Goal: Task Accomplishment & Management: Manage account settings

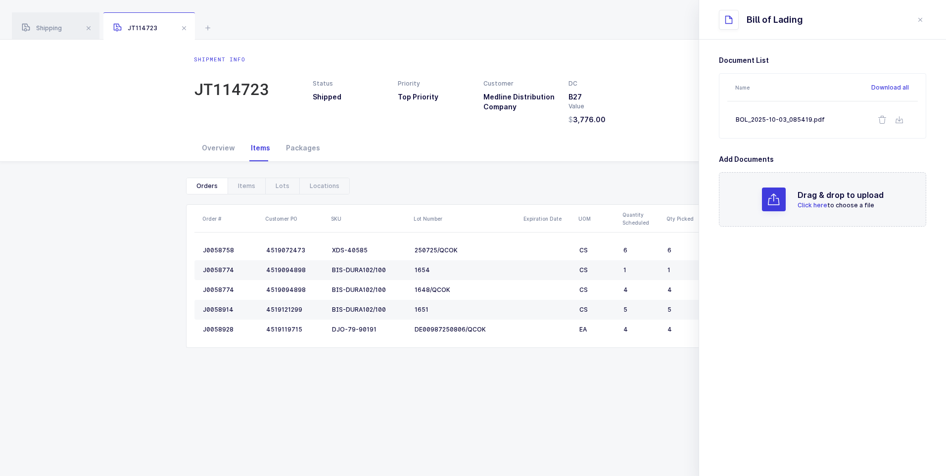
click at [182, 25] on span at bounding box center [184, 28] width 12 height 12
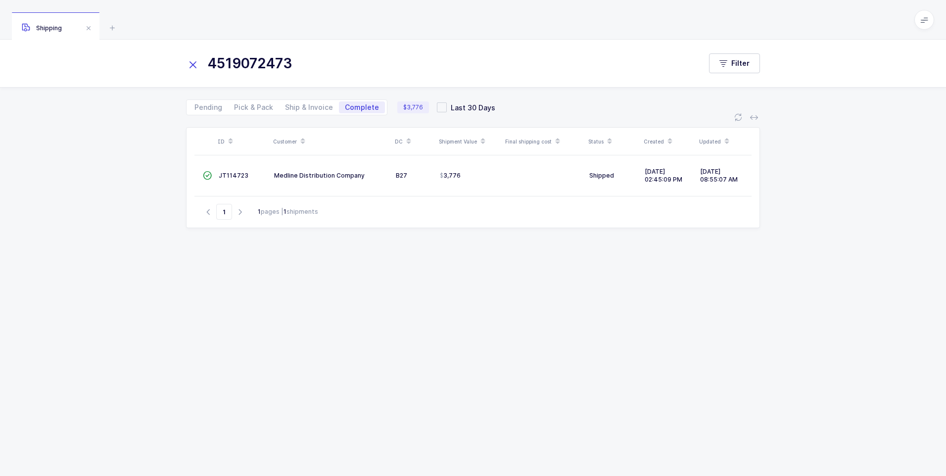
click at [193, 65] on icon at bounding box center [193, 65] width 14 height 14
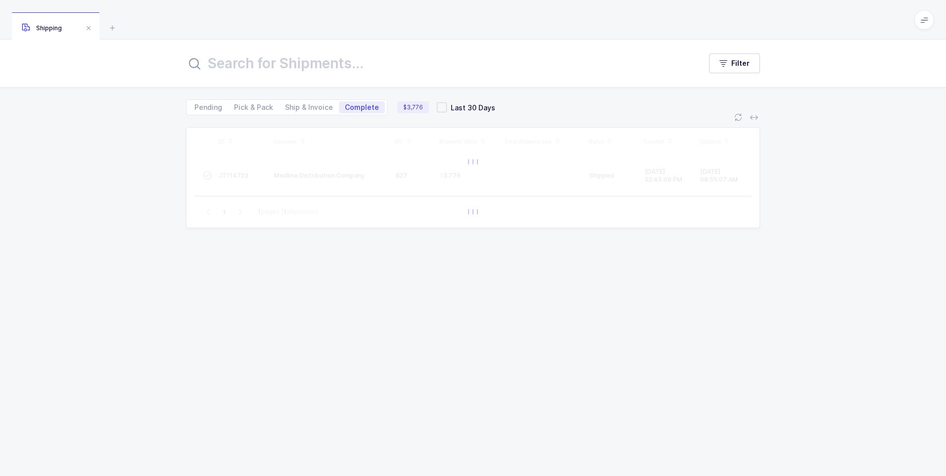
drag, startPoint x: 350, startPoint y: 104, endPoint x: 343, endPoint y: 97, distance: 9.8
click at [343, 97] on div "Pending Pick & Pack Ship & Invoice Complete $3,776 Last 30 Days" at bounding box center [473, 102] width 574 height 28
drag, startPoint x: 343, startPoint y: 97, endPoint x: 276, endPoint y: 48, distance: 83.9
click at [276, 48] on div "Filter" at bounding box center [473, 64] width 946 height 48
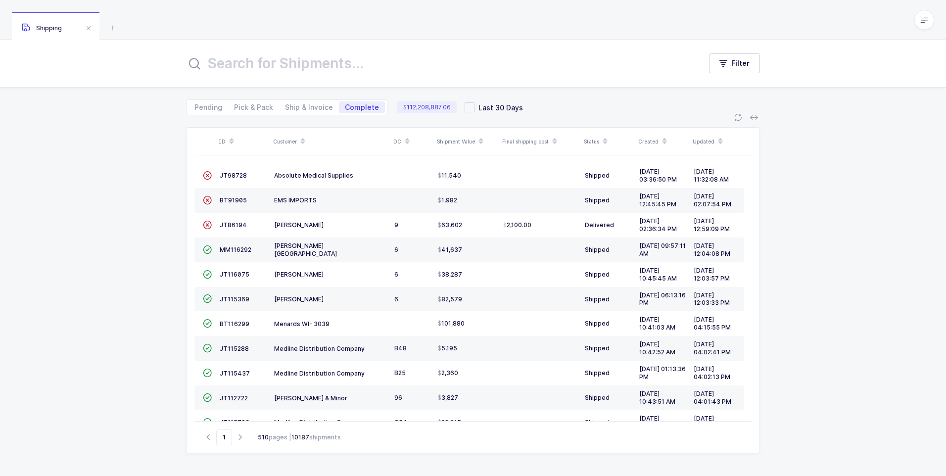
click at [265, 67] on input "text" at bounding box center [437, 63] width 503 height 24
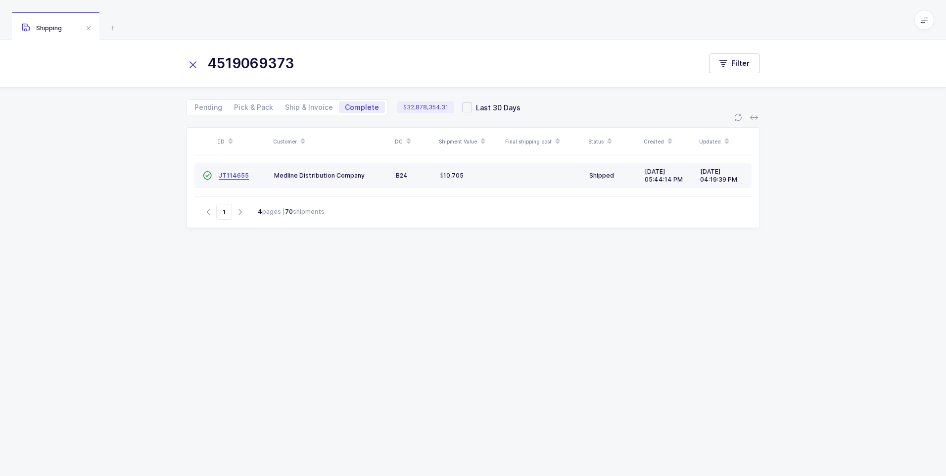
type input "4519069373"
click at [243, 172] on span "JT114655" at bounding box center [234, 175] width 30 height 7
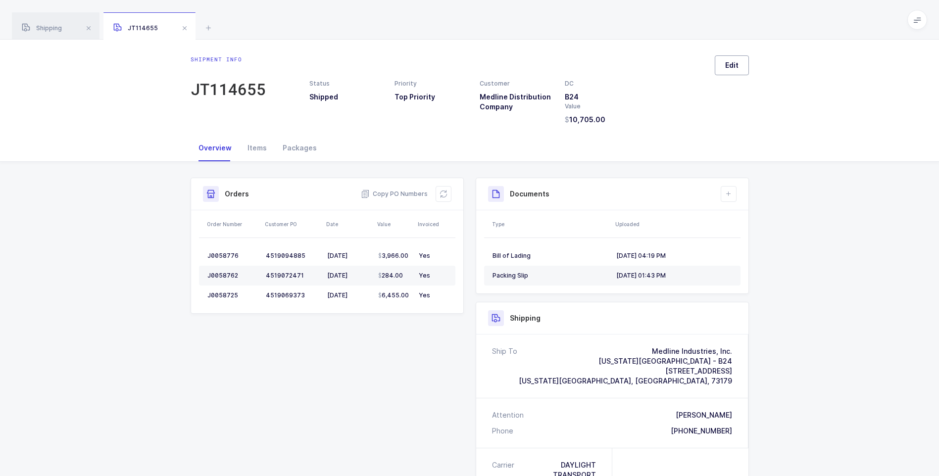
click at [732, 66] on span "Edit" at bounding box center [731, 65] width 13 height 10
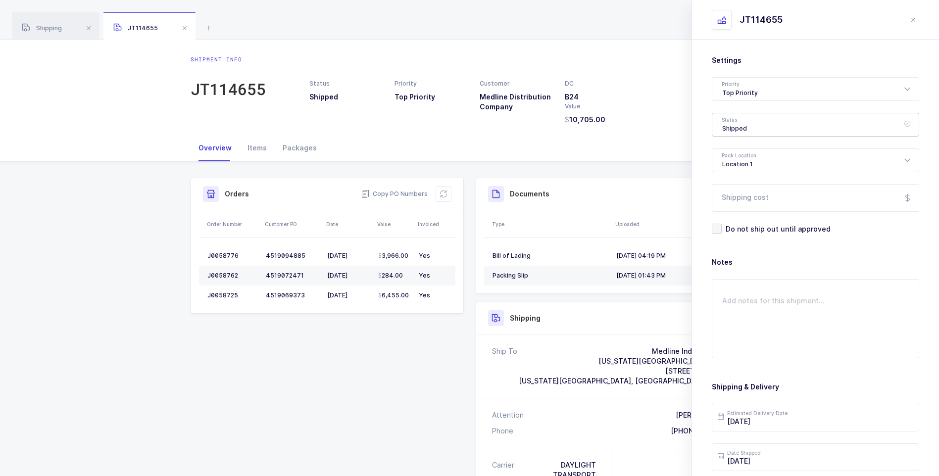
click at [744, 123] on div "Shipped" at bounding box center [815, 125] width 207 height 24
click at [745, 217] on span "Delivered" at bounding box center [738, 216] width 33 height 8
type input "Delivered"
click at [743, 198] on input "Shipping cost" at bounding box center [815, 198] width 207 height 28
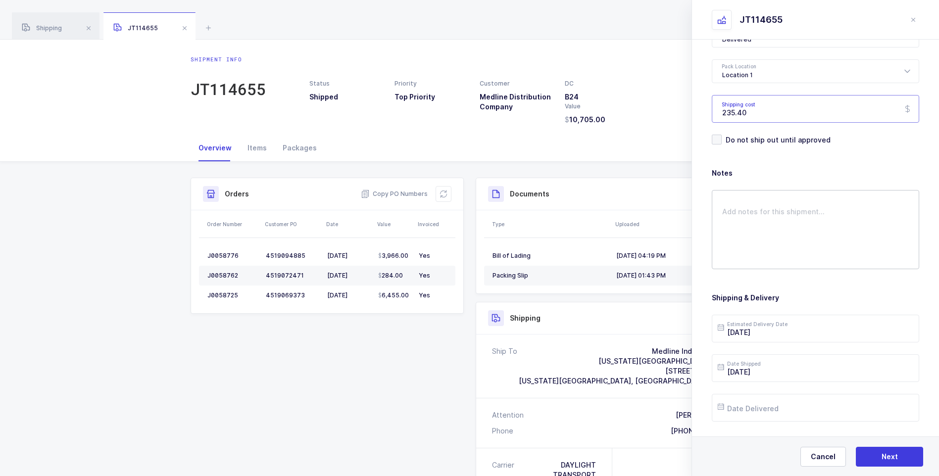
scroll to position [99, 0]
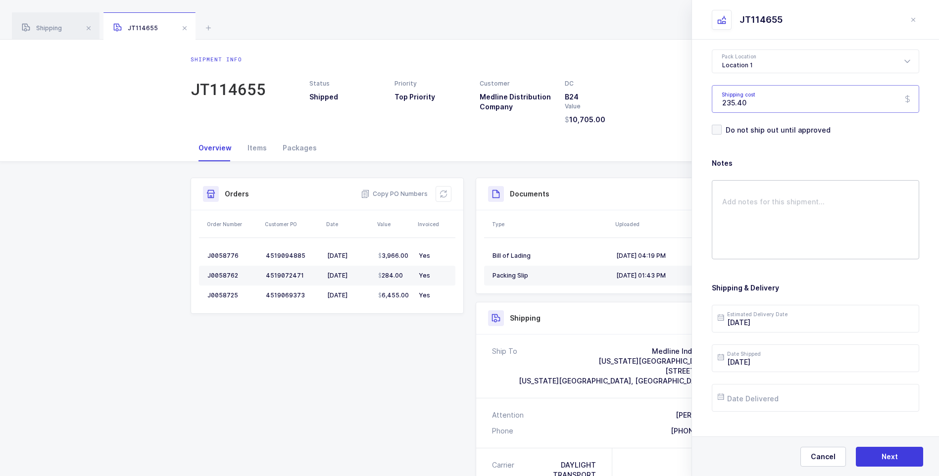
type input "235.40"
click at [723, 214] on textarea at bounding box center [815, 219] width 207 height 79
type textarea "stamp shows 9 short"
click at [770, 401] on input "text" at bounding box center [815, 398] width 207 height 28
click at [772, 288] on span "7" at bounding box center [771, 286] width 12 height 12
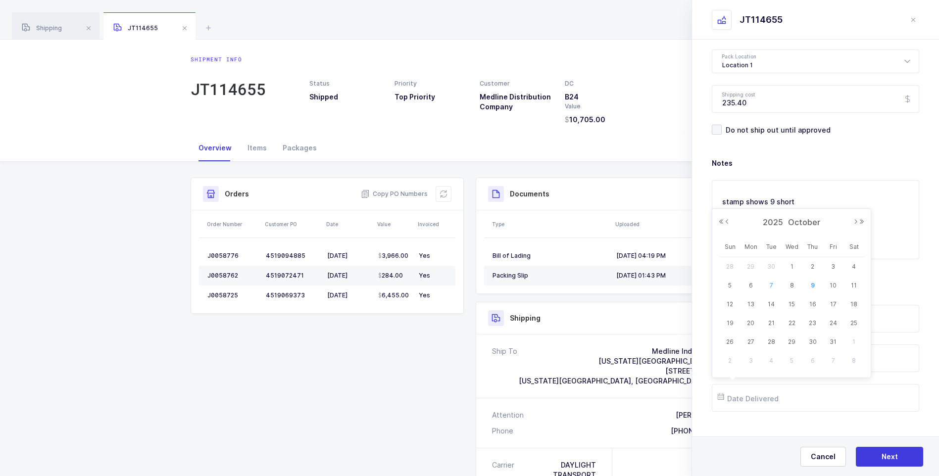
type input "[DATE]"
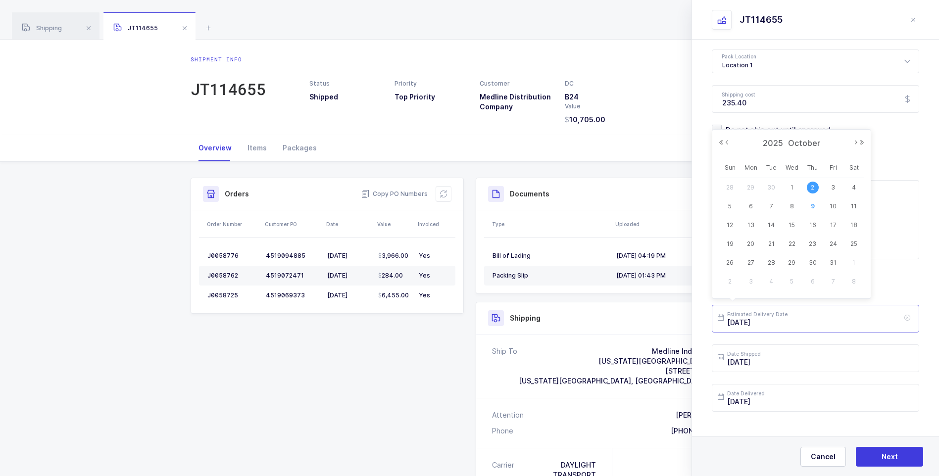
click at [784, 325] on input "[DATE]" at bounding box center [815, 319] width 207 height 28
click at [772, 206] on span "7" at bounding box center [771, 206] width 12 height 12
type input "[DATE]"
click at [880, 457] on button "Next" at bounding box center [889, 457] width 67 height 20
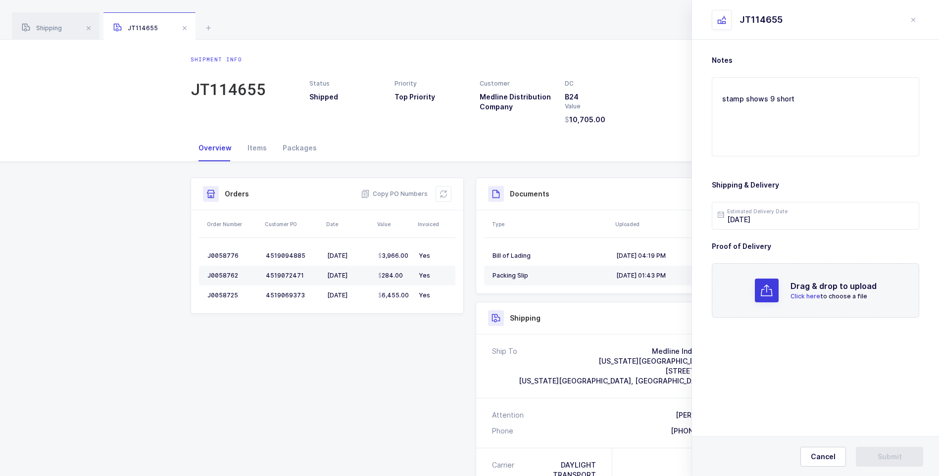
scroll to position [0, 0]
click at [810, 295] on span "Click here" at bounding box center [805, 295] width 30 height 7
click at [887, 453] on span "Submit" at bounding box center [889, 457] width 24 height 10
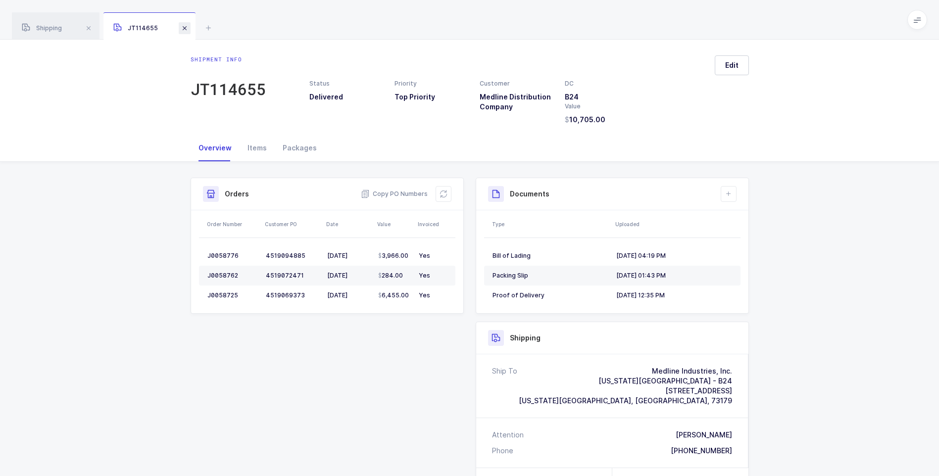
click at [184, 27] on span at bounding box center [185, 28] width 12 height 12
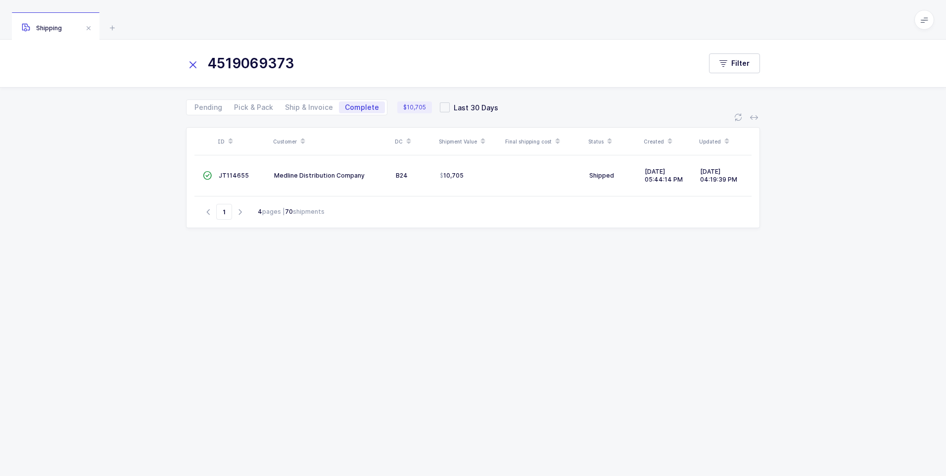
click at [193, 64] on icon at bounding box center [193, 65] width 14 height 14
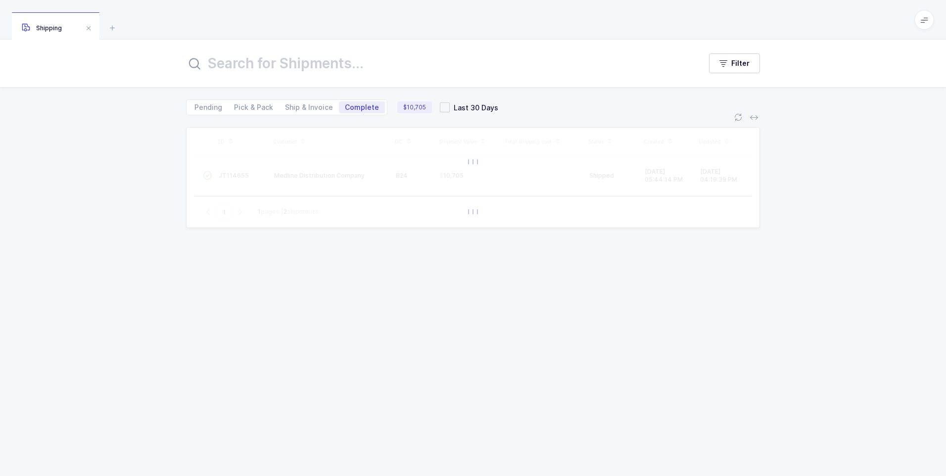
click at [218, 64] on input "text" at bounding box center [437, 63] width 503 height 24
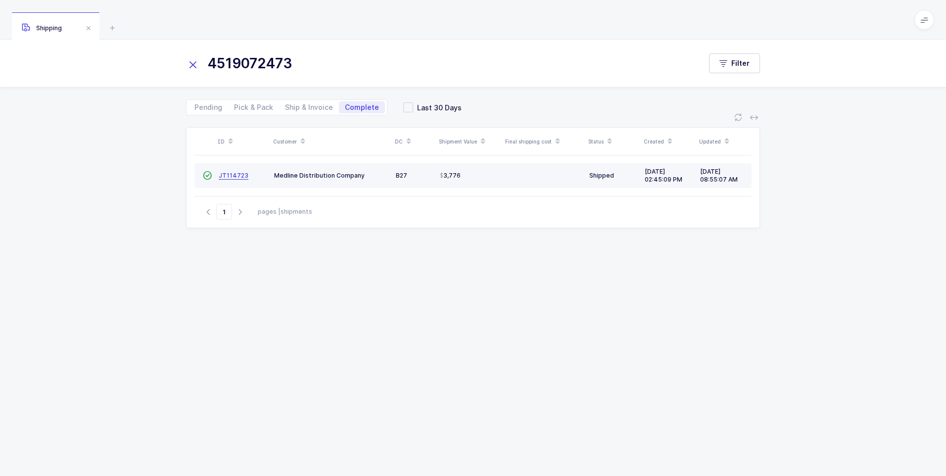
type input "4519072473"
click at [231, 176] on span "JT114723" at bounding box center [234, 175] width 30 height 7
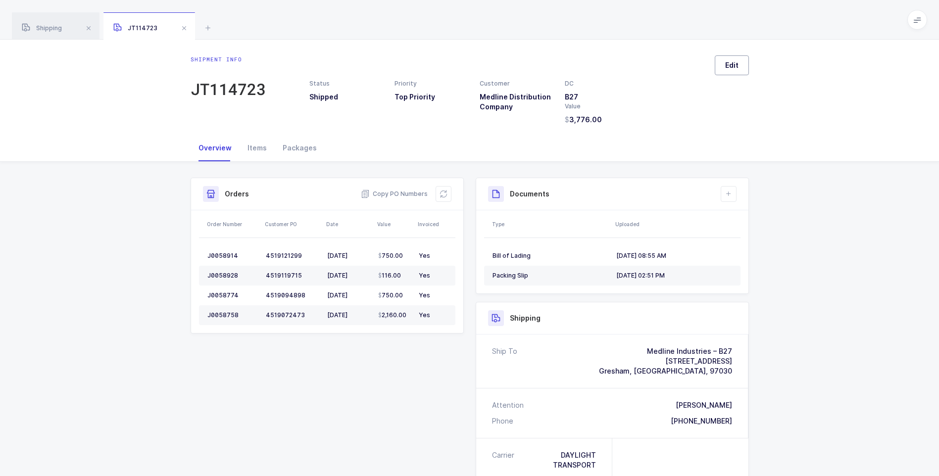
click at [734, 68] on span "Edit" at bounding box center [731, 65] width 13 height 10
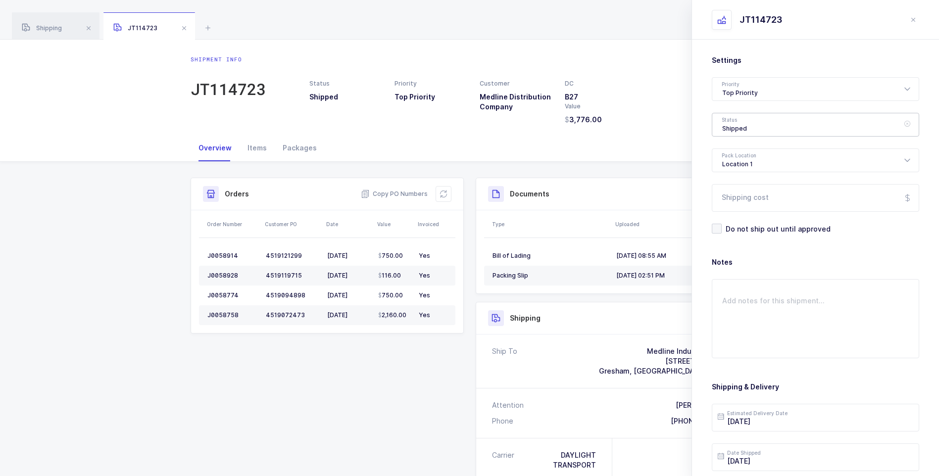
click at [737, 123] on div "Shipped" at bounding box center [815, 125] width 207 height 24
click at [745, 212] on span "Delivered" at bounding box center [738, 216] width 33 height 8
type input "Delivered"
click at [740, 197] on input "Shipping cost" at bounding box center [815, 198] width 207 height 28
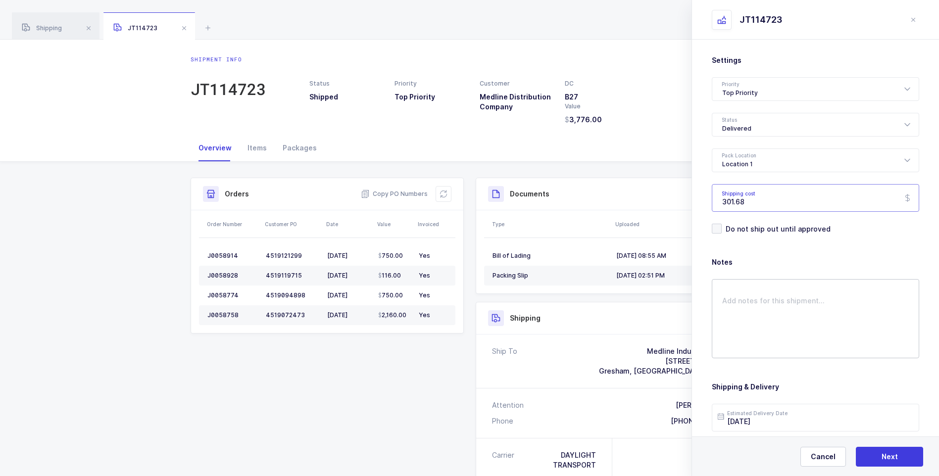
type input "301.68"
click at [742, 296] on textarea at bounding box center [815, 318] width 207 height 79
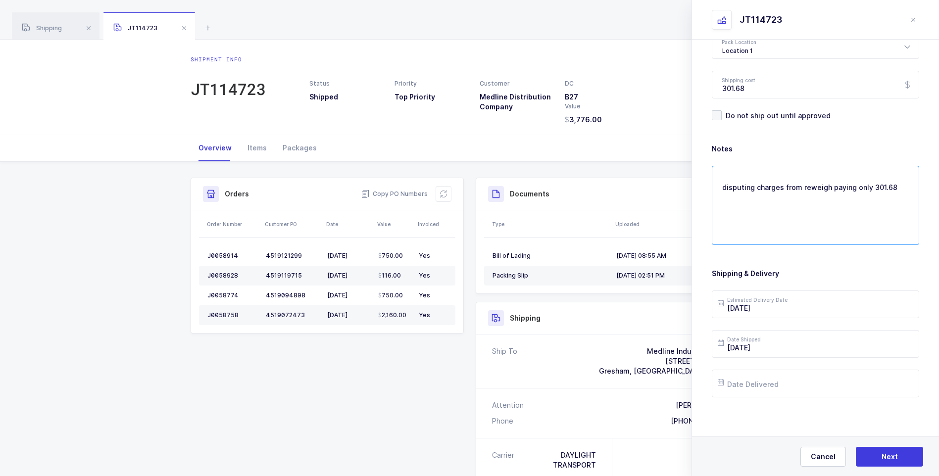
scroll to position [114, 0]
type textarea "disputing charges from reweigh paying only 301.68"
click at [776, 384] on input "text" at bounding box center [815, 383] width 207 height 28
click at [792, 272] on span "8" at bounding box center [792, 271] width 12 height 12
type input "[DATE]"
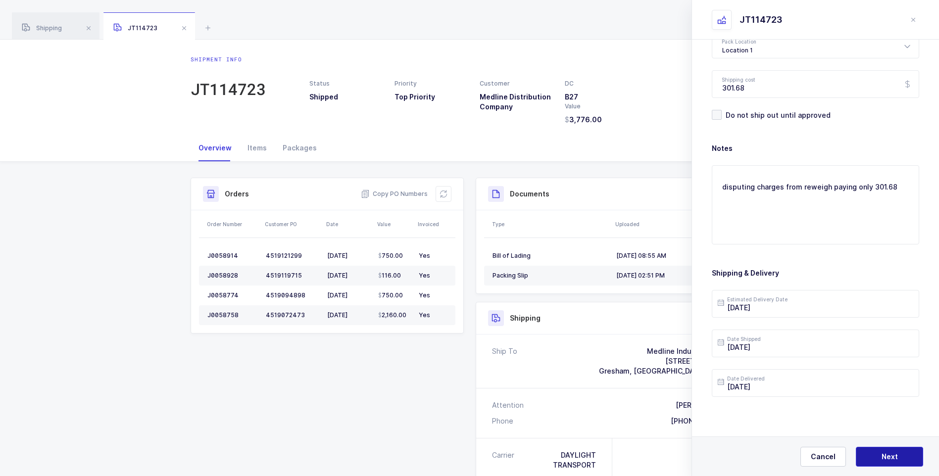
click at [882, 456] on span "Next" at bounding box center [889, 457] width 16 height 10
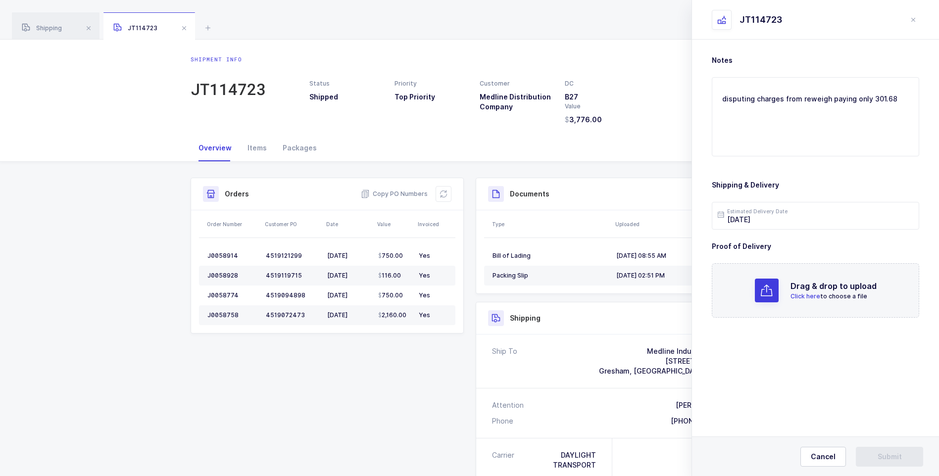
click at [804, 295] on span "Click here" at bounding box center [805, 295] width 30 height 7
click at [895, 454] on span "Submit" at bounding box center [889, 457] width 24 height 10
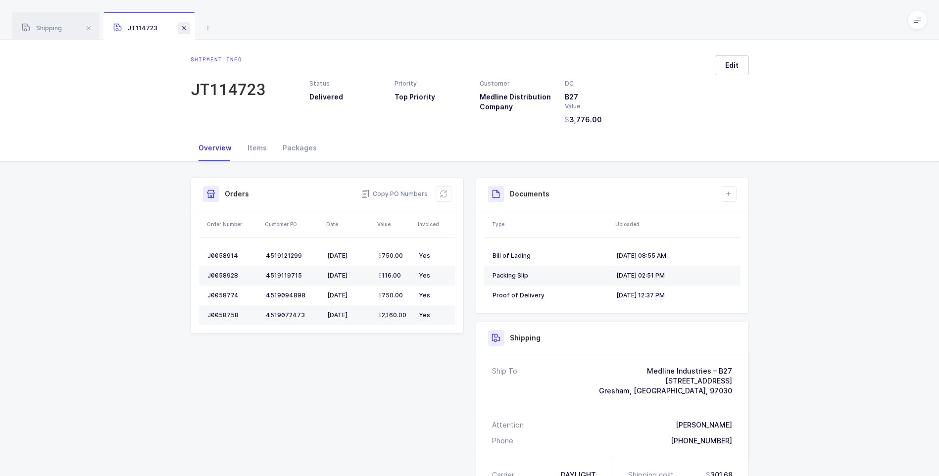
click at [184, 28] on span at bounding box center [184, 28] width 12 height 12
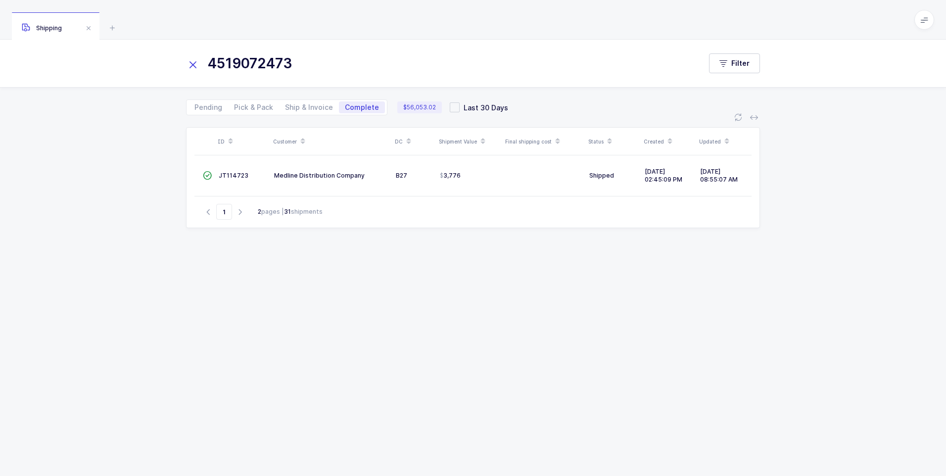
click at [193, 63] on icon at bounding box center [193, 65] width 14 height 14
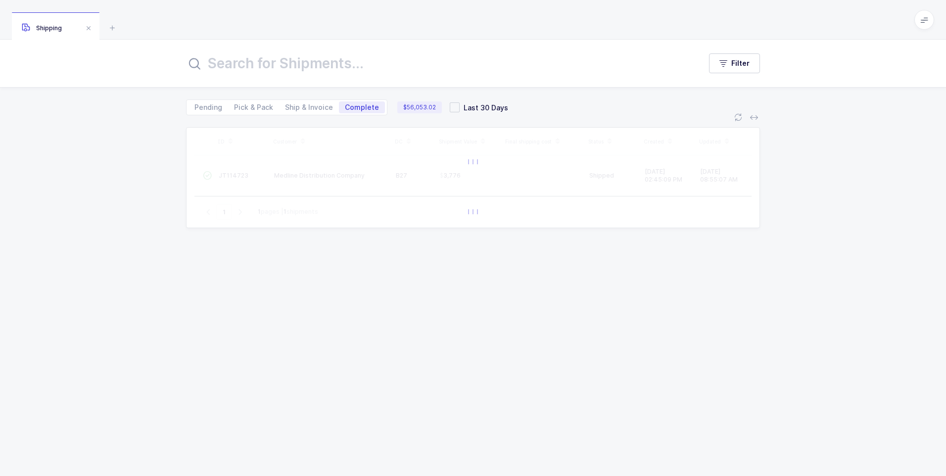
click at [205, 64] on input "text" at bounding box center [437, 63] width 503 height 24
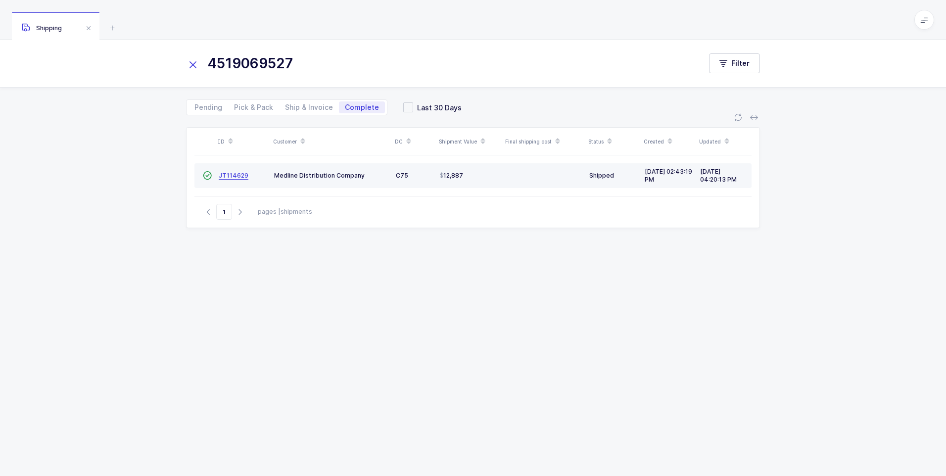
type input "4519069527"
click at [229, 176] on span "JT114629" at bounding box center [234, 175] width 30 height 7
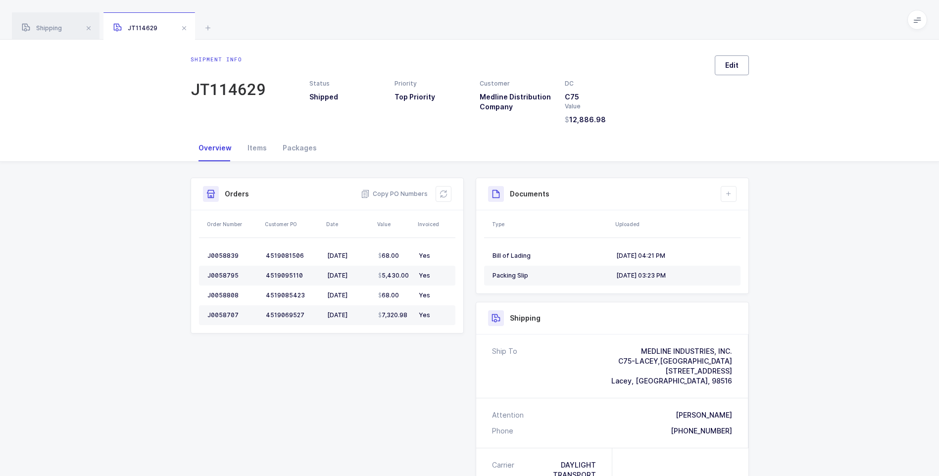
click at [724, 67] on button "Edit" at bounding box center [732, 65] width 34 height 20
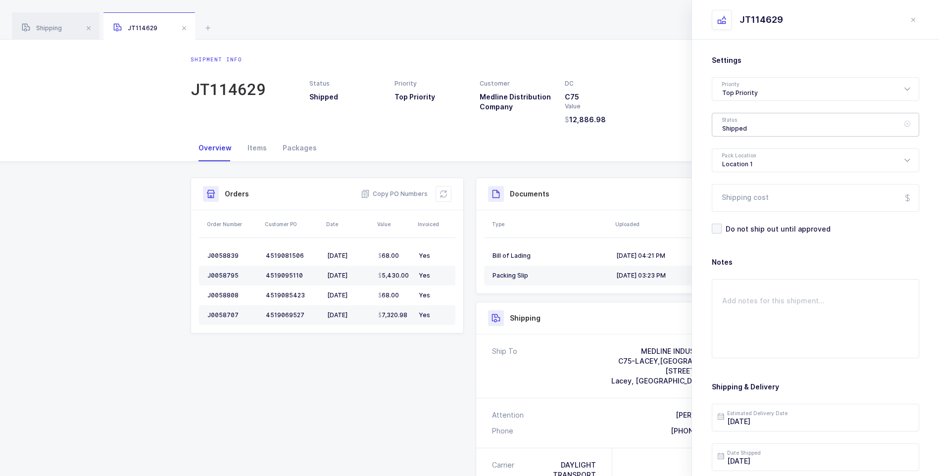
click at [735, 127] on div "Shipped" at bounding box center [815, 125] width 207 height 24
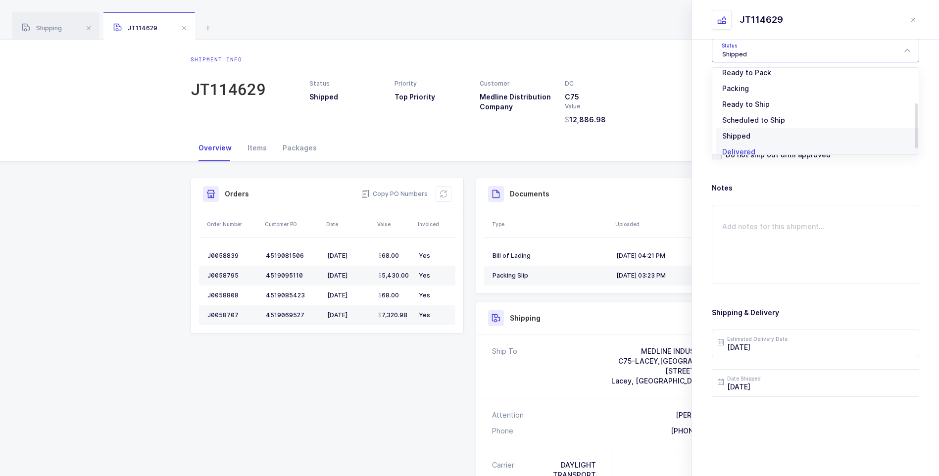
scroll to position [82, 0]
click at [738, 139] on span "Delivered" at bounding box center [738, 142] width 33 height 8
type input "Delivered"
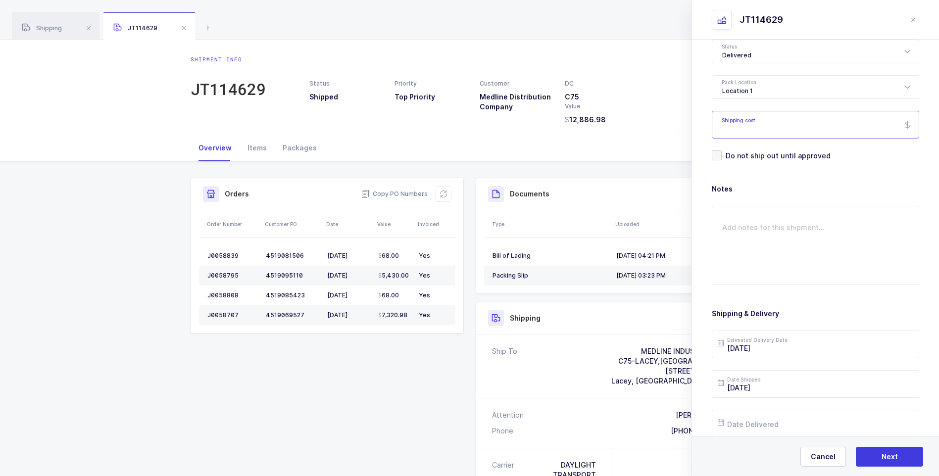
click at [765, 124] on input "Shipping cost" at bounding box center [815, 125] width 207 height 28
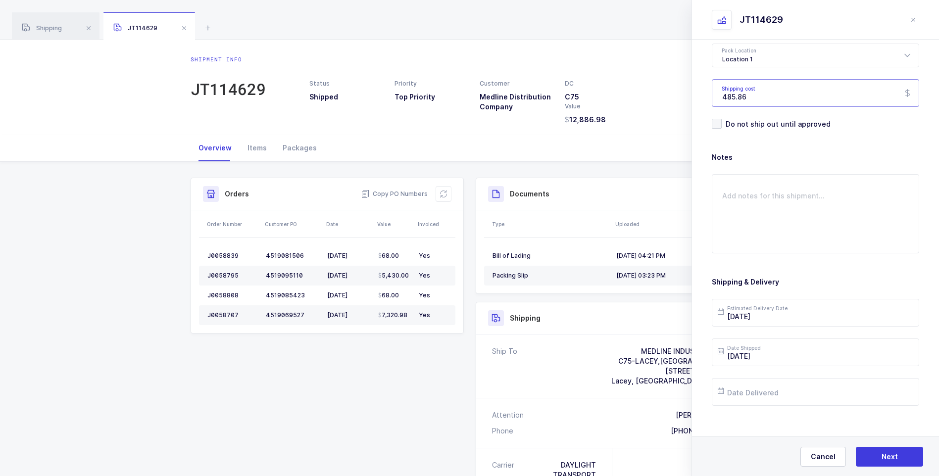
scroll to position [114, 0]
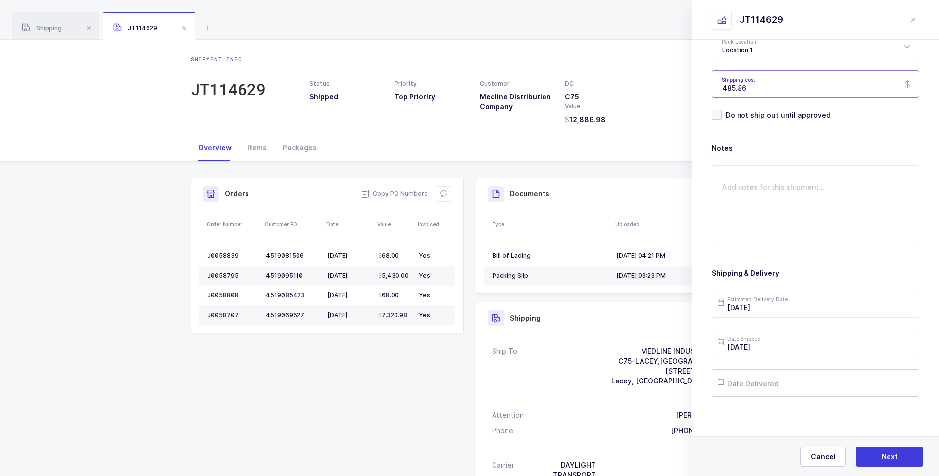
type input "485.86"
click at [767, 382] on input "text" at bounding box center [815, 383] width 207 height 28
click at [790, 269] on span "8" at bounding box center [792, 271] width 12 height 12
type input "[DATE]"
click at [877, 456] on button "Next" at bounding box center [889, 457] width 67 height 20
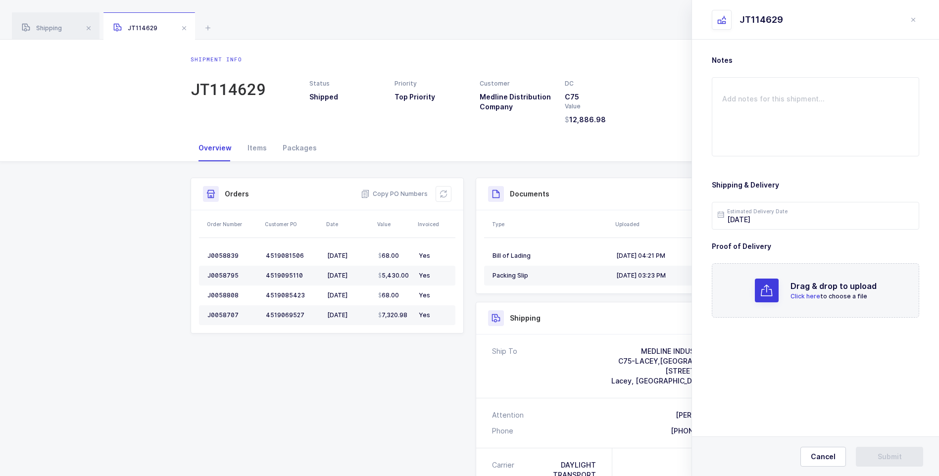
scroll to position [0, 0]
click at [805, 295] on span "Click here" at bounding box center [805, 295] width 30 height 7
click at [879, 452] on span "Submit" at bounding box center [889, 457] width 24 height 10
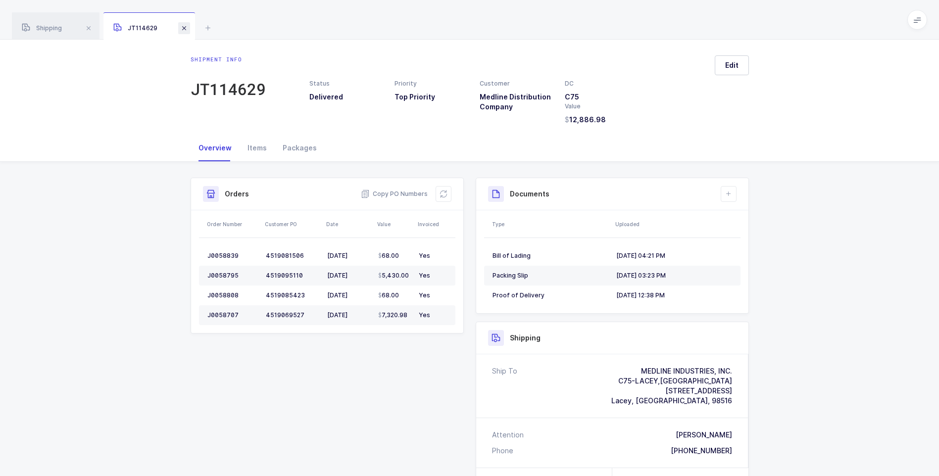
click at [188, 29] on span at bounding box center [184, 28] width 12 height 12
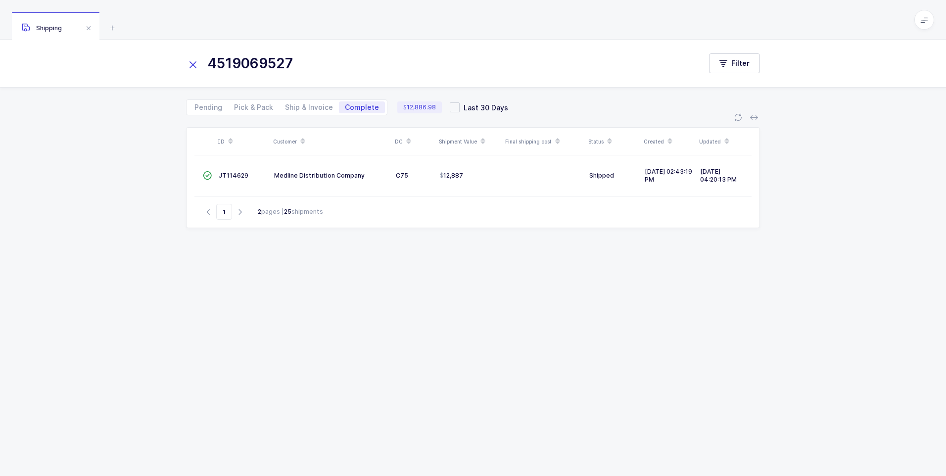
drag, startPoint x: 195, startPoint y: 63, endPoint x: 206, endPoint y: 68, distance: 12.2
click at [202, 66] on div "4519069527" at bounding box center [443, 63] width 515 height 24
click at [194, 65] on icon at bounding box center [193, 65] width 14 height 14
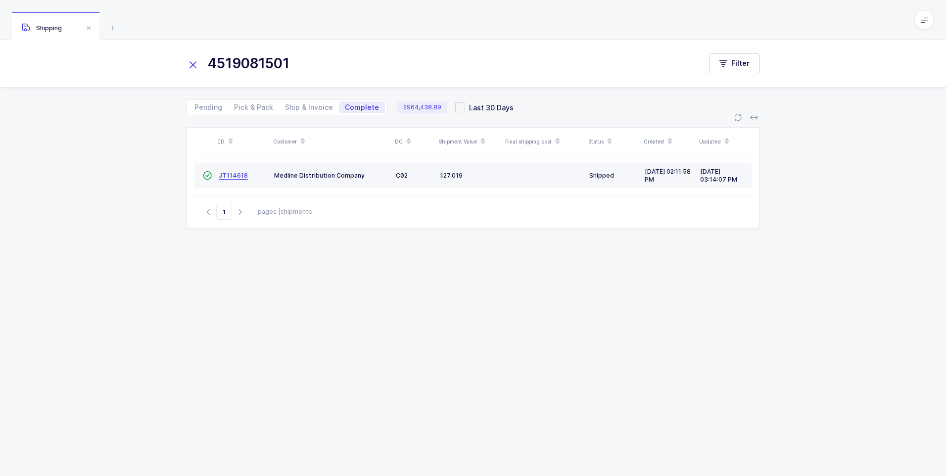
type input "4519081501"
click at [224, 178] on span "JT114618" at bounding box center [233, 175] width 29 height 7
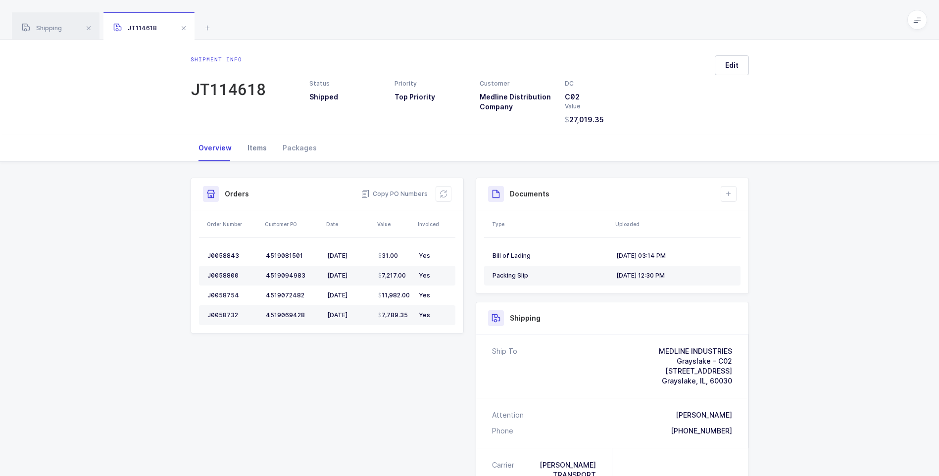
click at [256, 147] on div "Items" at bounding box center [257, 148] width 35 height 27
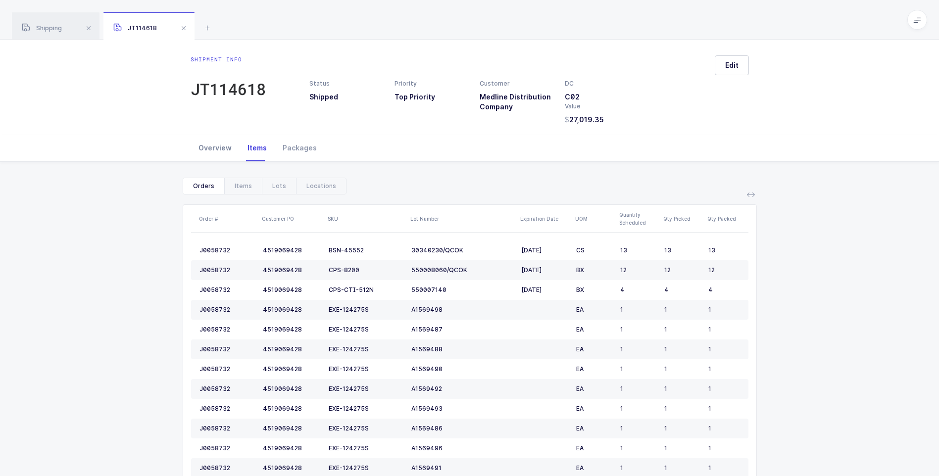
click at [217, 147] on div "Overview" at bounding box center [215, 148] width 49 height 27
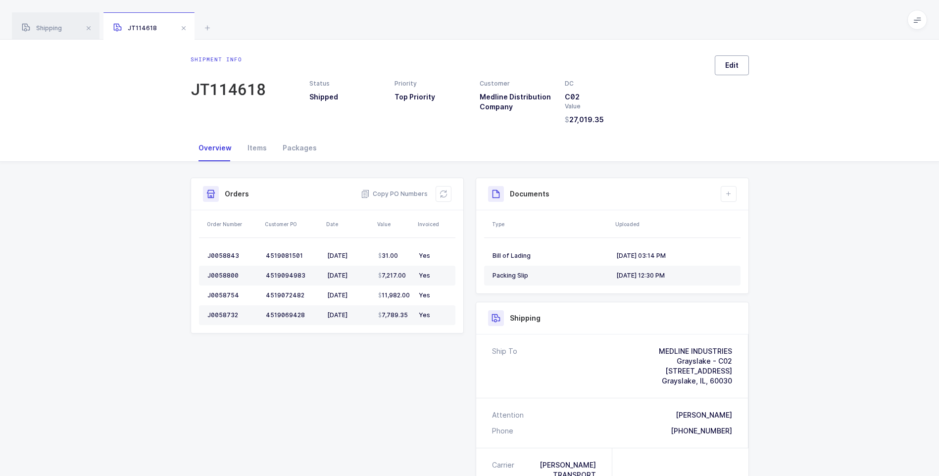
click at [719, 66] on button "Edit" at bounding box center [732, 65] width 34 height 20
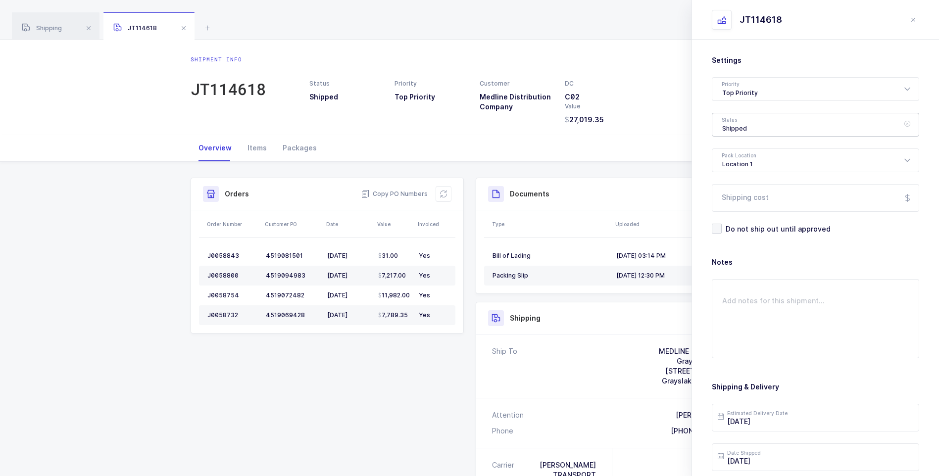
click at [741, 127] on div "Shipped" at bounding box center [815, 125] width 207 height 24
click at [728, 217] on span "Delivered" at bounding box center [738, 216] width 33 height 8
type input "Delivered"
drag, startPoint x: 739, startPoint y: 200, endPoint x: 745, endPoint y: 197, distance: 7.3
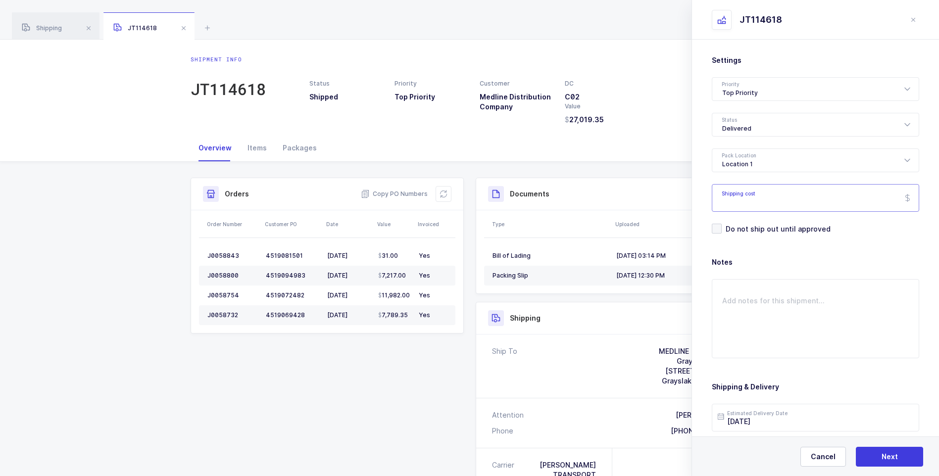
click at [744, 198] on input "Shipping cost" at bounding box center [815, 198] width 207 height 28
type input "268.00"
click at [722, 295] on textarea at bounding box center [815, 318] width 207 height 79
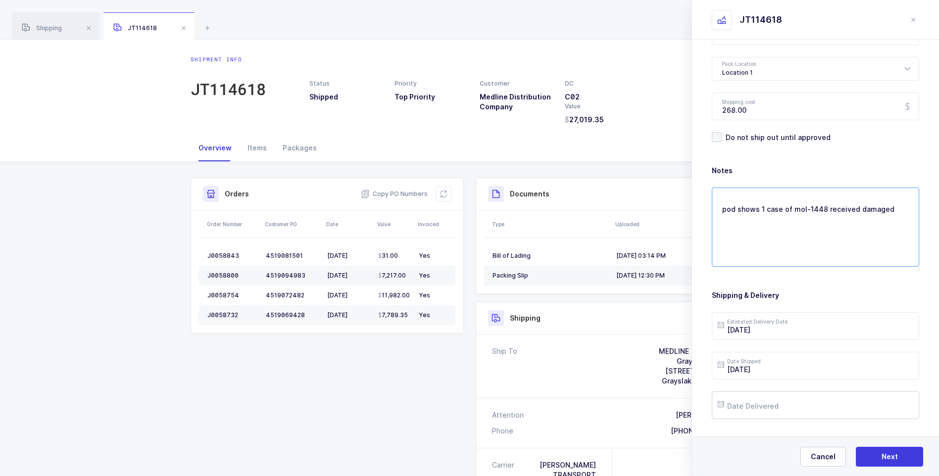
scroll to position [114, 0]
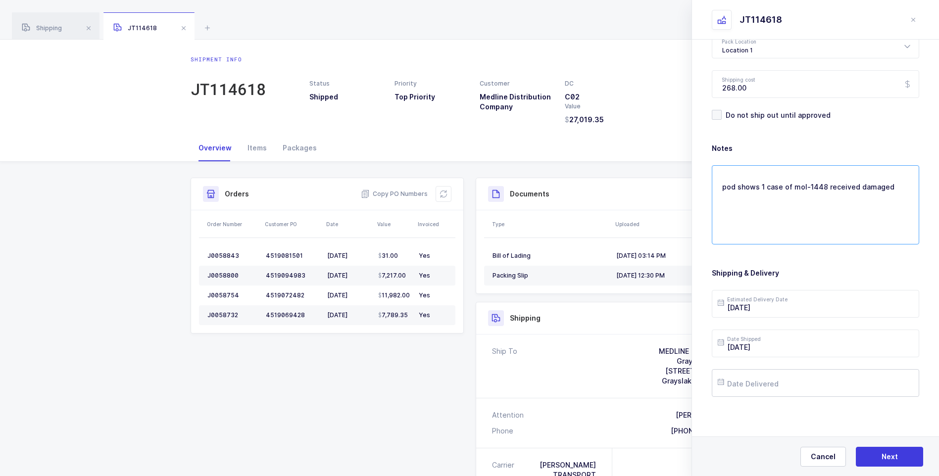
type textarea "pod shows 1 case of mol-1448 received damaged"
click at [764, 382] on input "text" at bounding box center [815, 383] width 207 height 28
click at [831, 249] on span "3" at bounding box center [833, 252] width 12 height 12
type input "[DATE]"
click at [881, 454] on span "Next" at bounding box center [889, 457] width 16 height 10
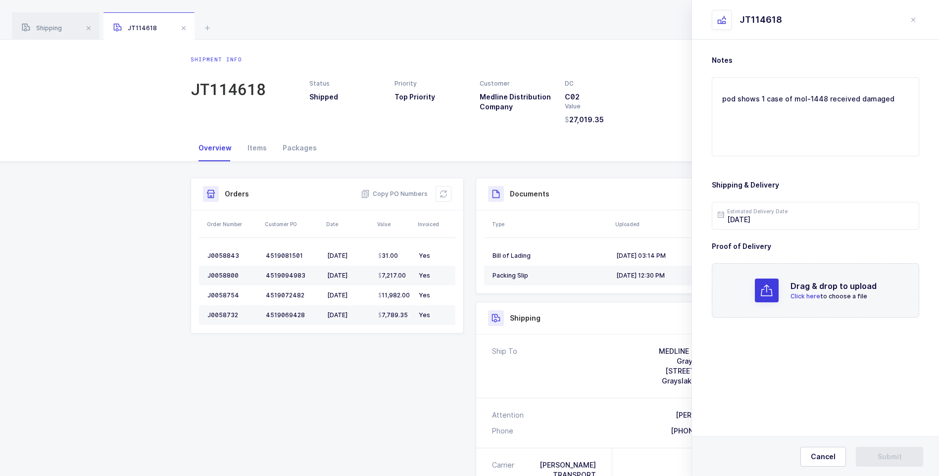
scroll to position [0, 0]
click at [803, 292] on span "Click here" at bounding box center [805, 295] width 30 height 7
click at [877, 453] on span "Submit" at bounding box center [889, 457] width 24 height 10
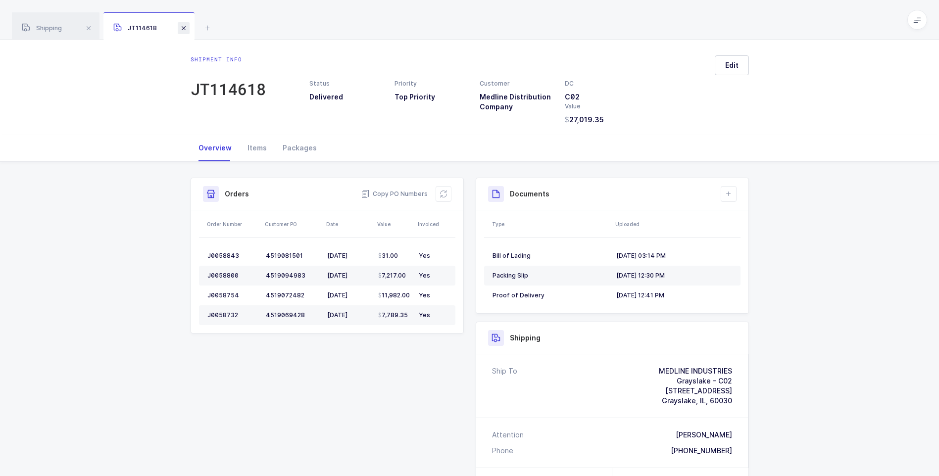
click at [182, 31] on span at bounding box center [184, 28] width 12 height 12
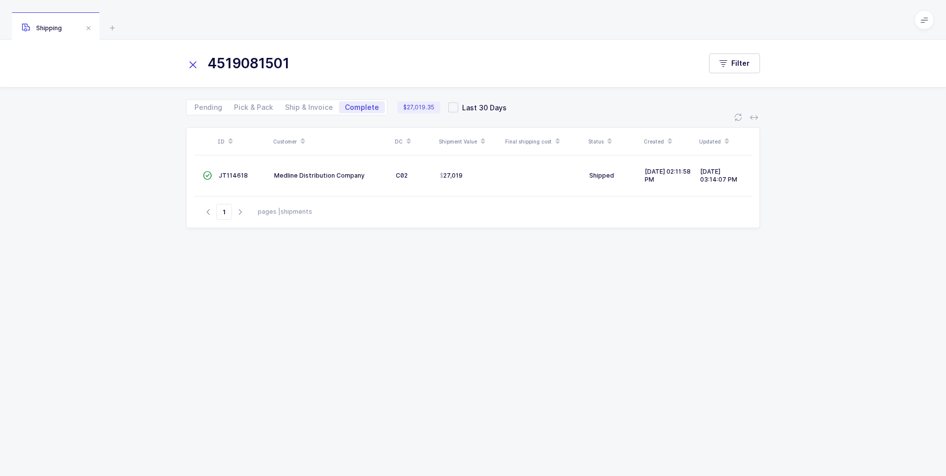
click at [193, 61] on icon at bounding box center [193, 65] width 14 height 14
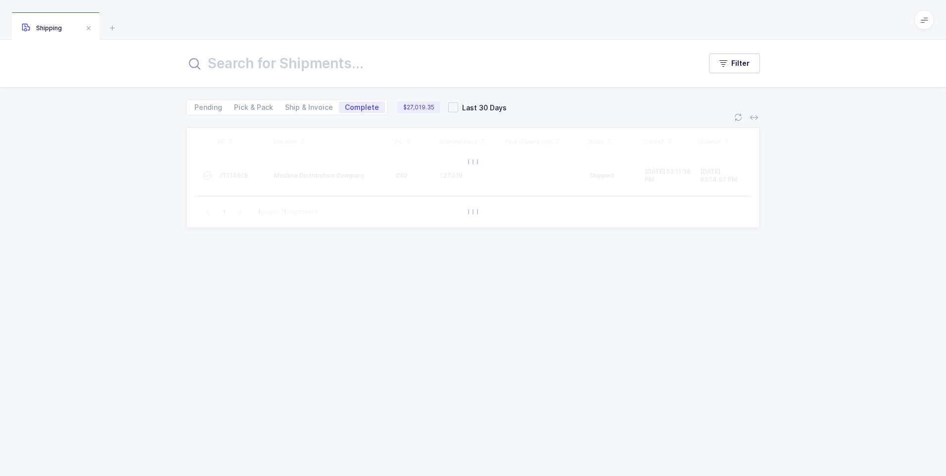
click at [220, 66] on input "text" at bounding box center [437, 63] width 503 height 24
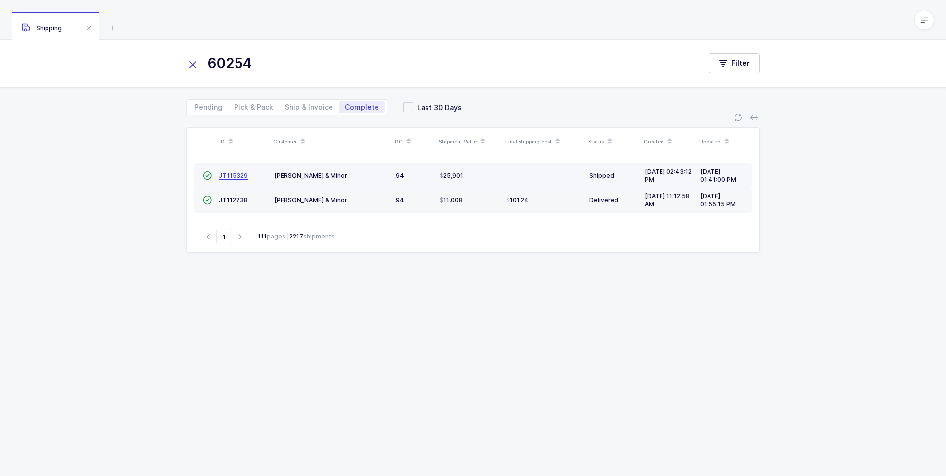
type input "60254"
click at [232, 175] on span "JT115329" at bounding box center [233, 175] width 29 height 7
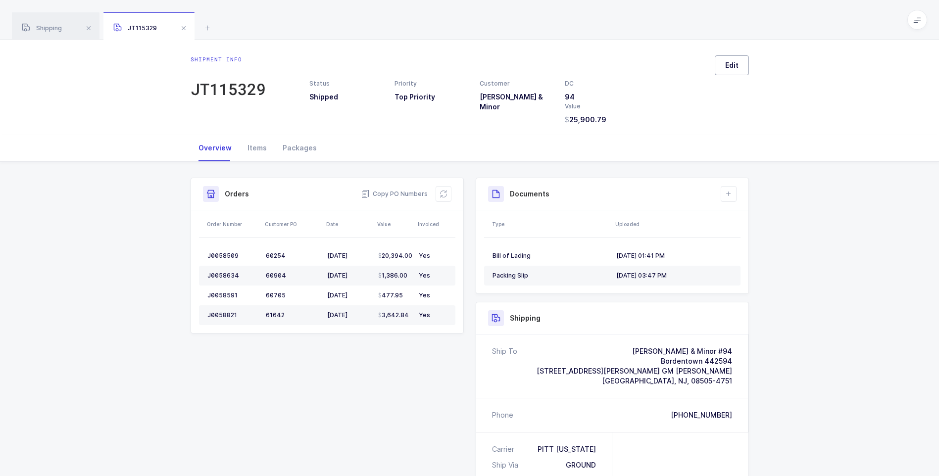
click at [728, 69] on span "Edit" at bounding box center [731, 65] width 13 height 10
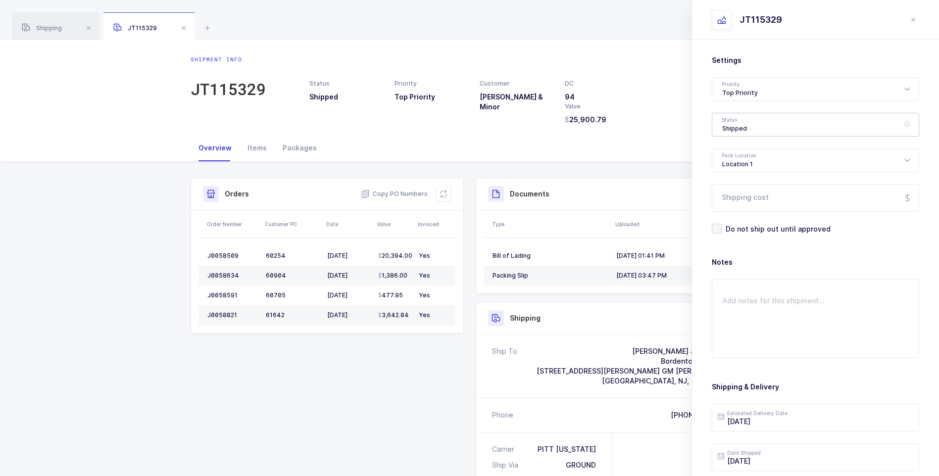
click at [742, 122] on div "Shipped" at bounding box center [815, 125] width 207 height 24
click at [732, 216] on span "Delivered" at bounding box center [738, 216] width 33 height 8
type input "Delivered"
drag, startPoint x: 736, startPoint y: 200, endPoint x: 746, endPoint y: 198, distance: 10.7
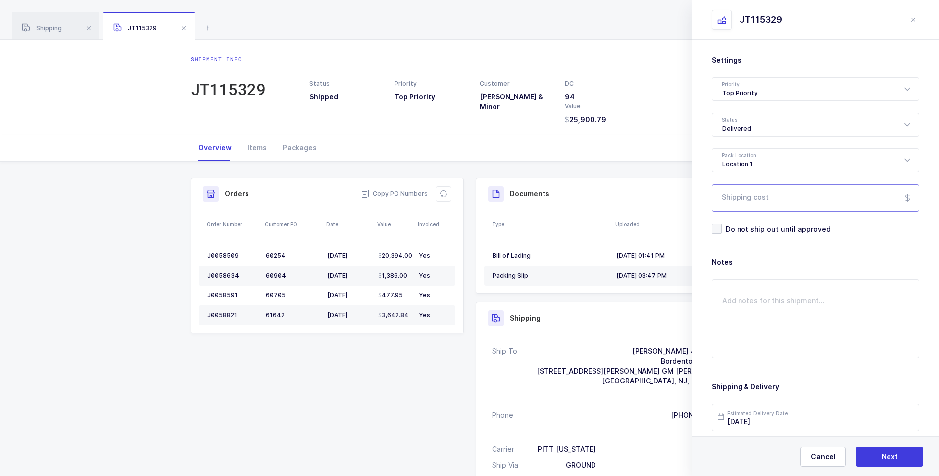
click at [746, 198] on input "Shipping cost" at bounding box center [815, 198] width 207 height 28
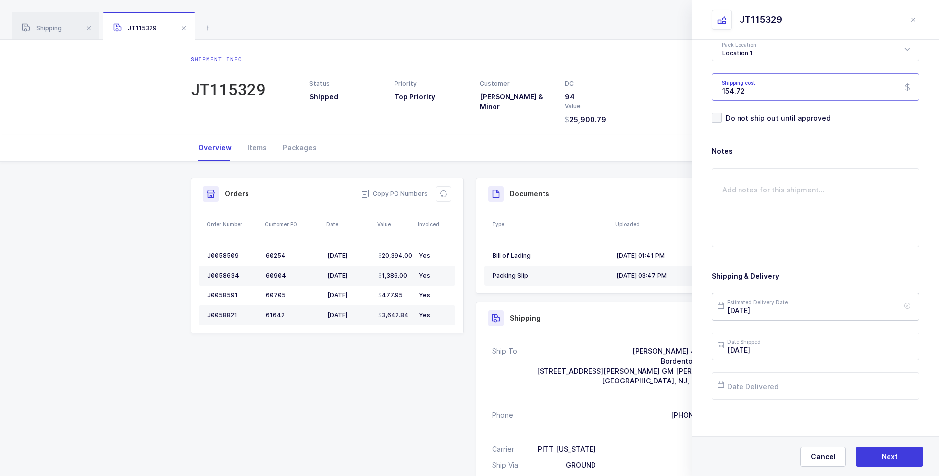
scroll to position [114, 0]
type input "154.72"
click at [747, 381] on input "text" at bounding box center [815, 383] width 207 height 28
click at [829, 250] on span "3" at bounding box center [833, 252] width 12 height 12
type input "[DATE]"
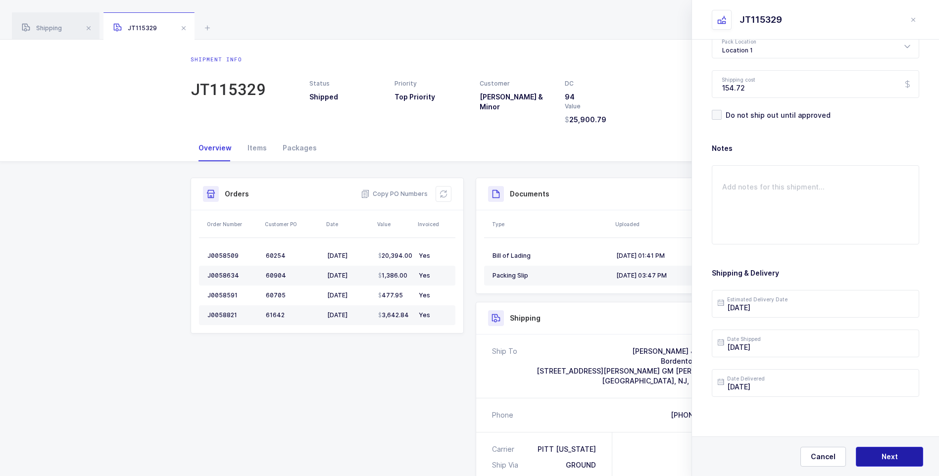
click at [883, 459] on span "Next" at bounding box center [889, 457] width 16 height 10
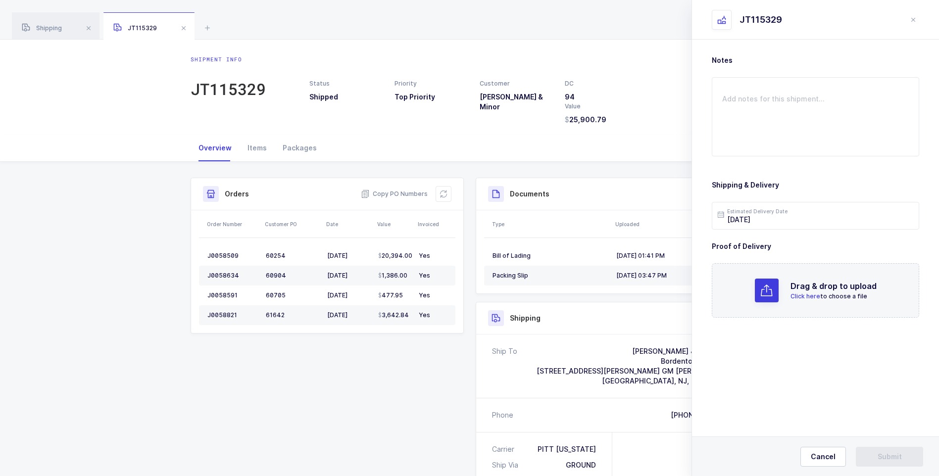
click at [814, 296] on span "Click here" at bounding box center [805, 295] width 30 height 7
click at [883, 460] on span "Submit" at bounding box center [889, 457] width 24 height 10
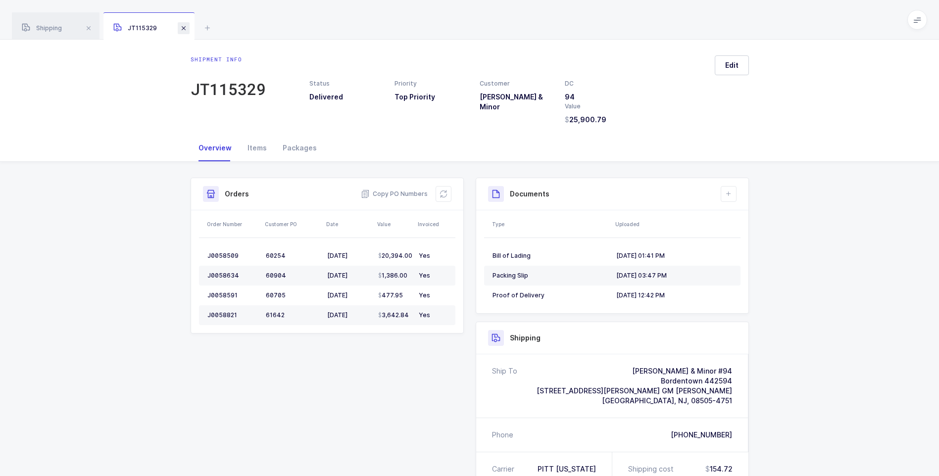
click at [187, 33] on span at bounding box center [184, 28] width 12 height 12
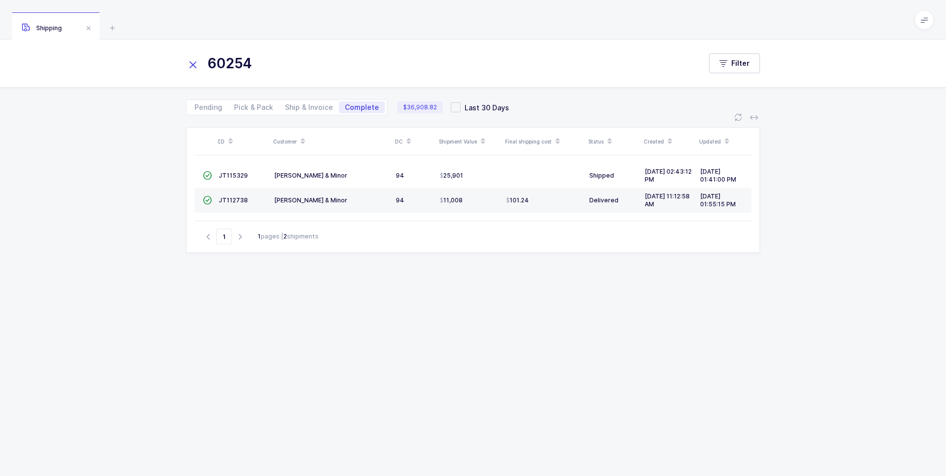
click at [197, 67] on icon at bounding box center [193, 65] width 14 height 14
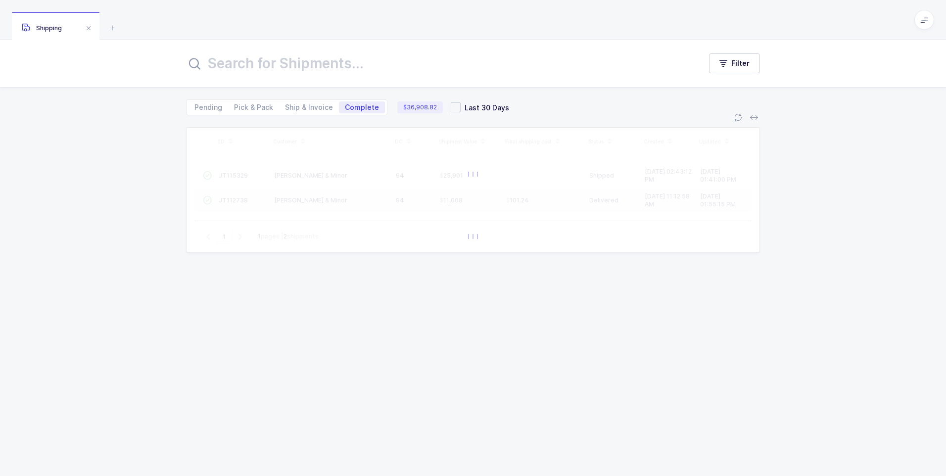
click at [203, 67] on input "text" at bounding box center [437, 63] width 503 height 24
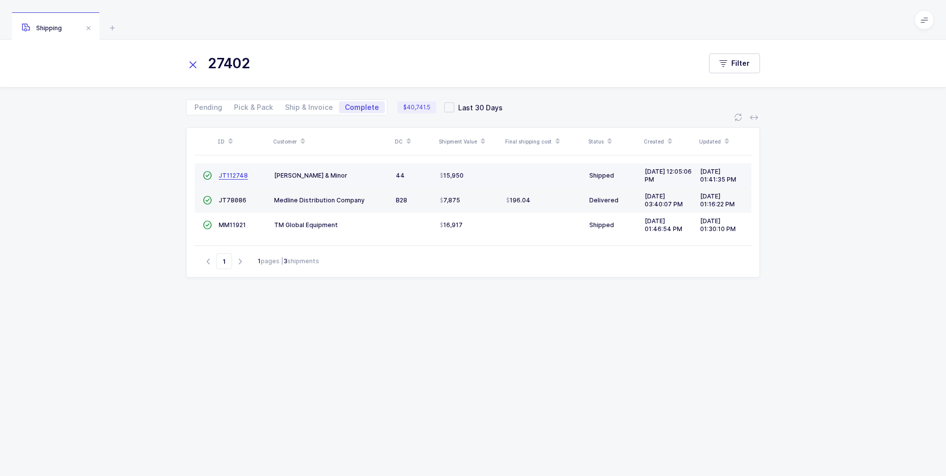
type input "27402"
click at [230, 178] on span "JT112748" at bounding box center [233, 175] width 29 height 7
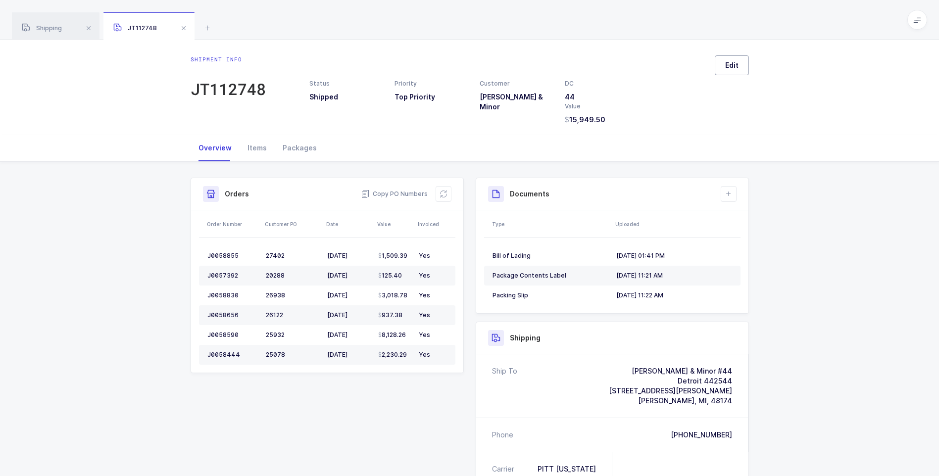
click at [730, 69] on span "Edit" at bounding box center [731, 65] width 13 height 10
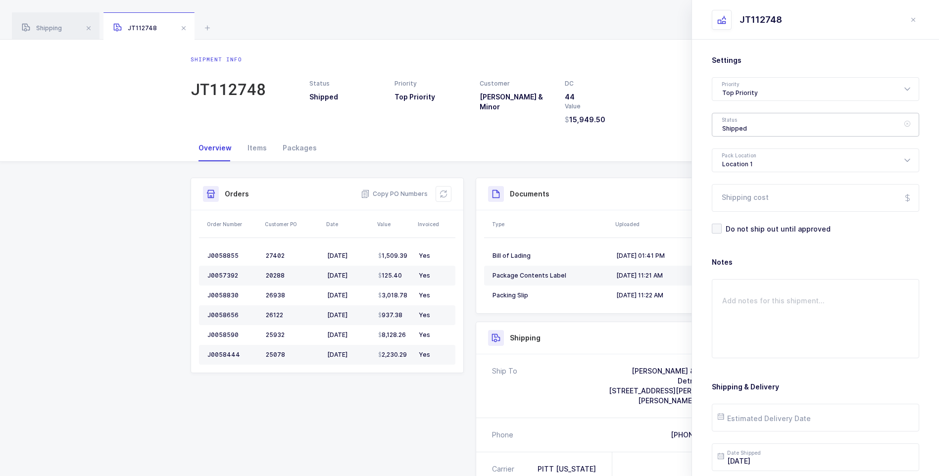
click at [755, 123] on div "Shipped" at bounding box center [815, 125] width 207 height 24
click at [753, 210] on li "Delivered" at bounding box center [819, 216] width 206 height 16
type input "Delivered"
click at [746, 195] on input "Shipping cost" at bounding box center [815, 198] width 207 height 28
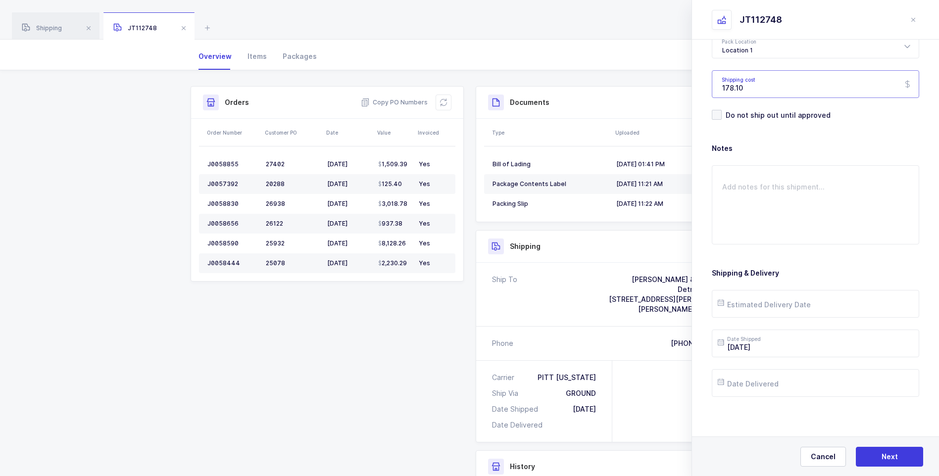
scroll to position [99, 0]
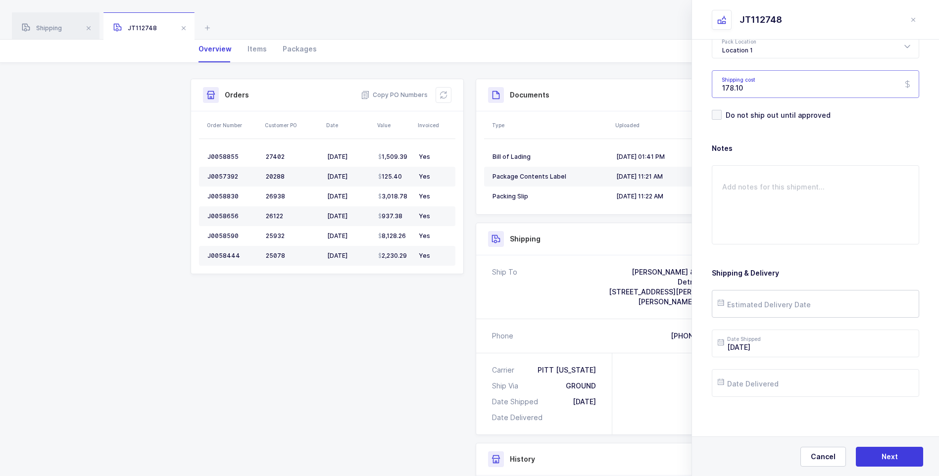
type input "178.10"
click at [762, 302] on input "text" at bounding box center [815, 304] width 207 height 28
click at [748, 192] on span "6" at bounding box center [751, 192] width 12 height 12
type input "[DATE]"
click at [759, 386] on input "text" at bounding box center [815, 383] width 207 height 28
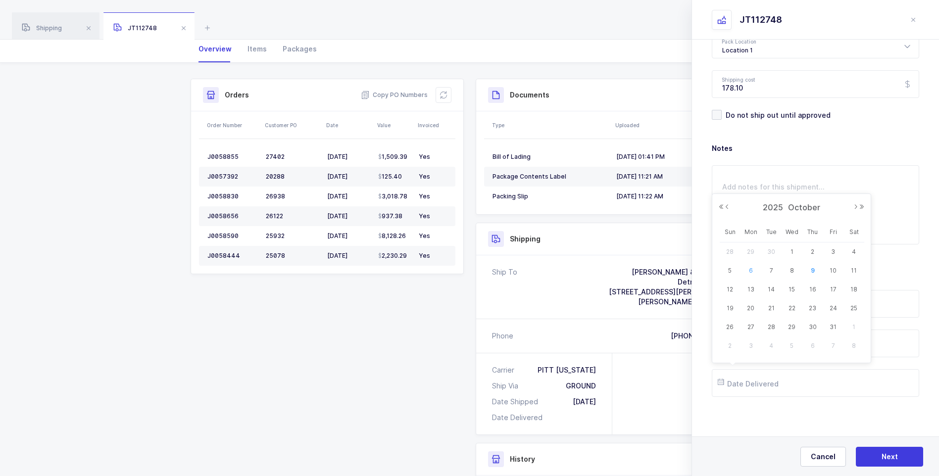
click at [749, 270] on span "6" at bounding box center [751, 271] width 12 height 12
type input "[DATE]"
click at [873, 452] on button "Next" at bounding box center [889, 457] width 67 height 20
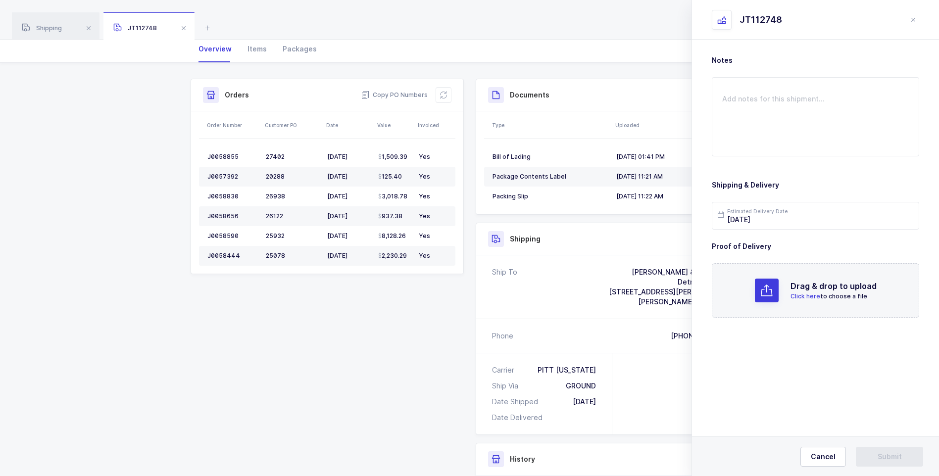
scroll to position [0, 0]
click at [803, 295] on span "Click here" at bounding box center [805, 295] width 30 height 7
click at [896, 455] on span "Submit" at bounding box center [889, 457] width 24 height 10
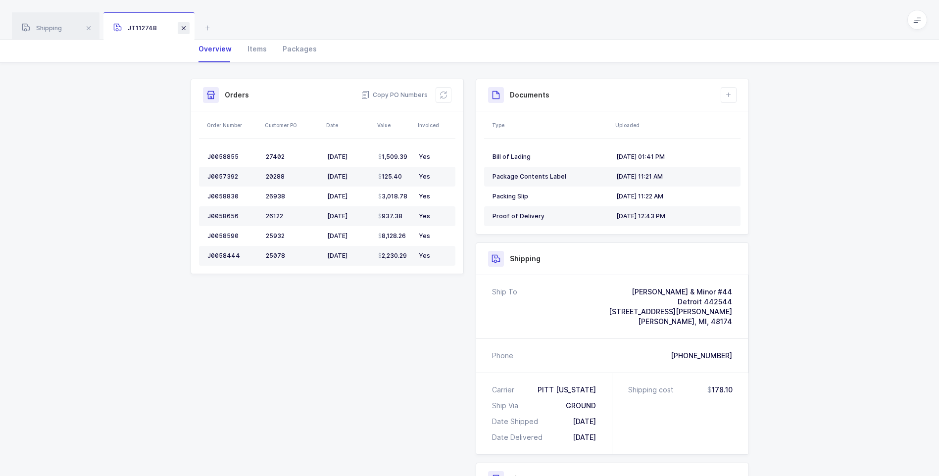
click at [185, 27] on span at bounding box center [184, 28] width 12 height 12
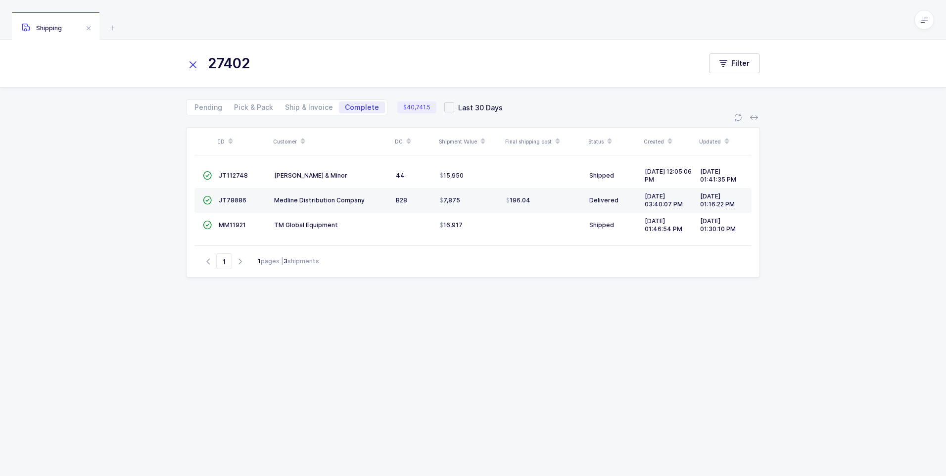
click at [197, 62] on icon at bounding box center [193, 65] width 14 height 14
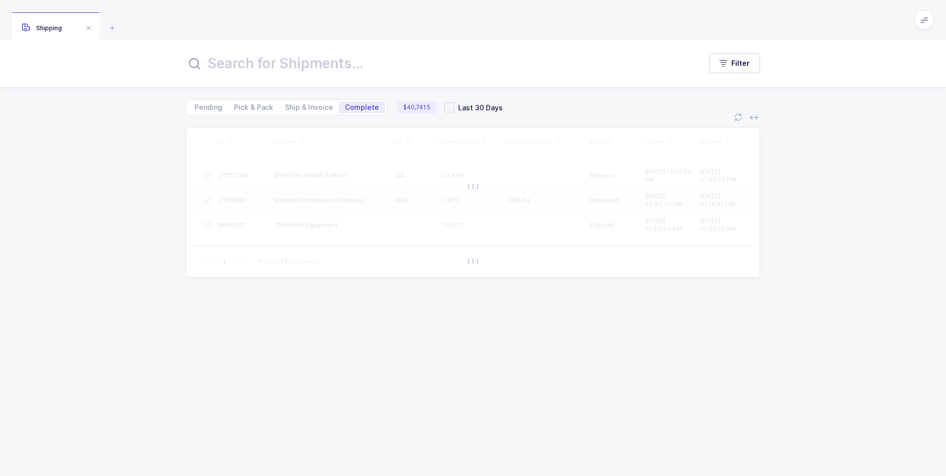
click at [213, 64] on input "text" at bounding box center [437, 63] width 503 height 24
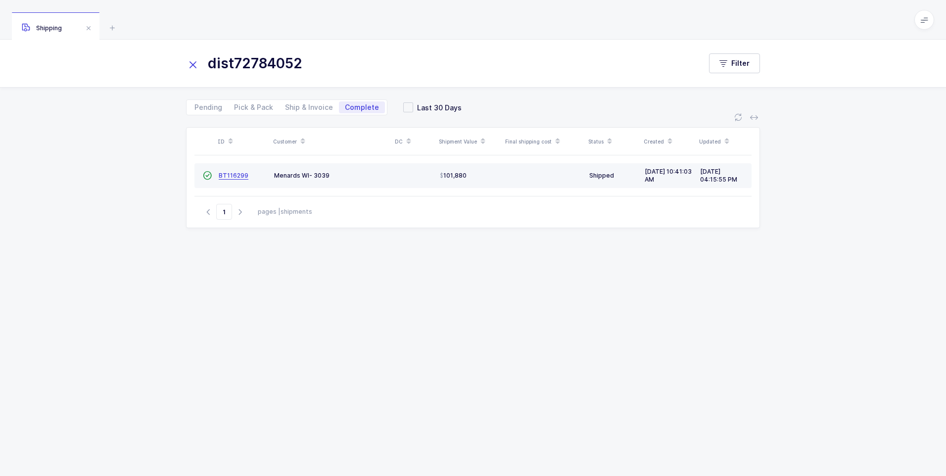
type input "dist72784052"
click at [229, 174] on span "BT116299" at bounding box center [234, 175] width 30 height 7
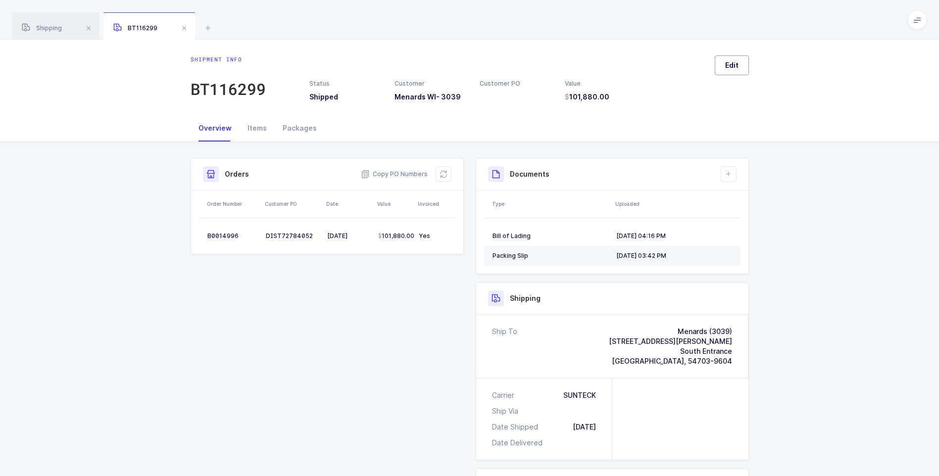
click at [736, 65] on span "Edit" at bounding box center [731, 65] width 13 height 10
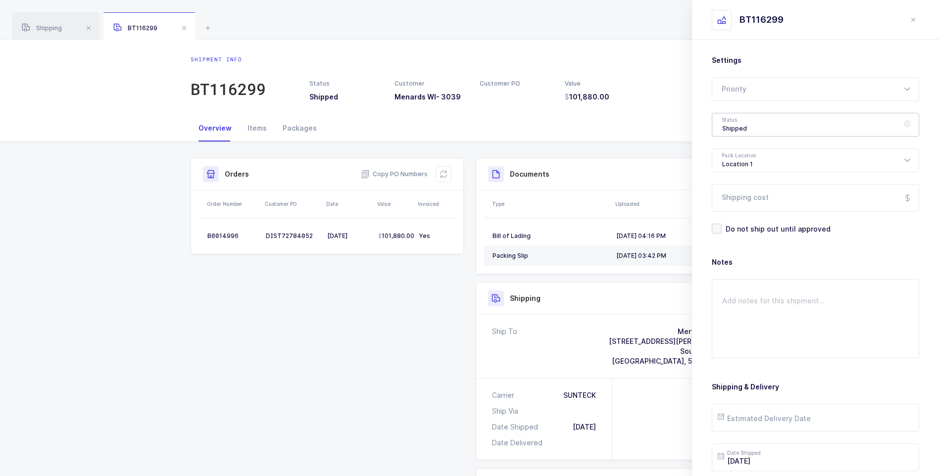
click at [743, 127] on div "Shipped" at bounding box center [815, 125] width 207 height 24
click at [743, 211] on li "Delivered" at bounding box center [819, 216] width 206 height 16
type input "Delivered"
drag, startPoint x: 739, startPoint y: 201, endPoint x: 740, endPoint y: 211, distance: 9.9
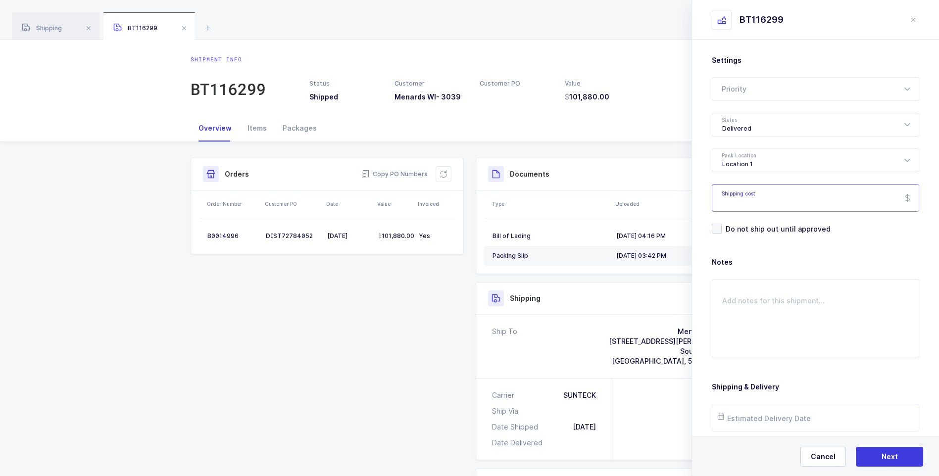
click at [743, 208] on input "Shipping cost" at bounding box center [815, 198] width 207 height 28
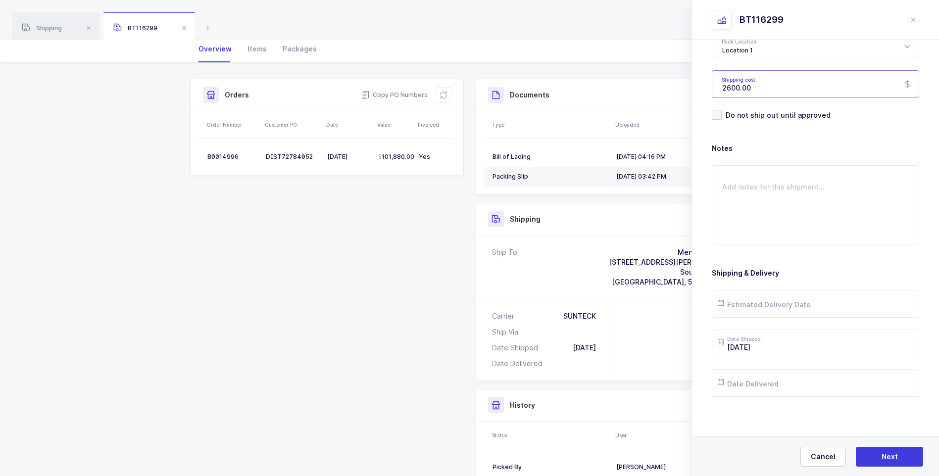
scroll to position [99, 0]
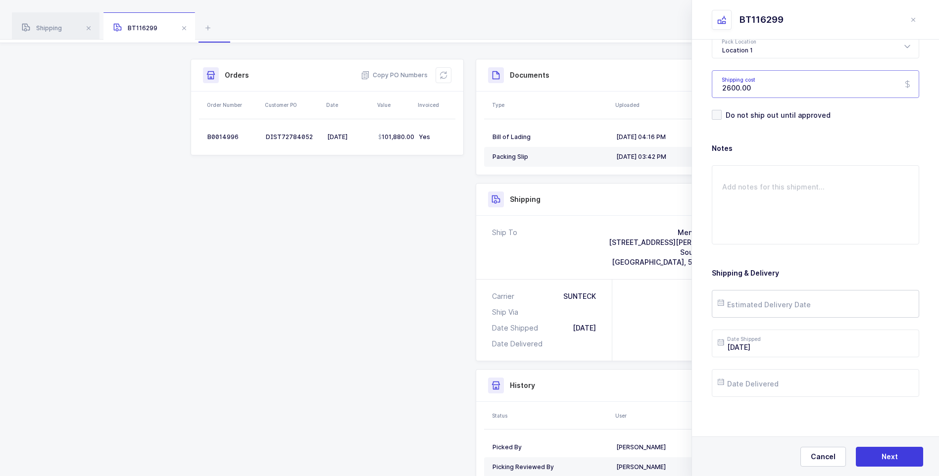
type input "2600.00"
click at [790, 306] on input "text" at bounding box center [815, 304] width 207 height 28
click at [809, 193] on span "9" at bounding box center [813, 192] width 12 height 12
type input "[DATE]"
click at [772, 379] on input "text" at bounding box center [815, 383] width 207 height 28
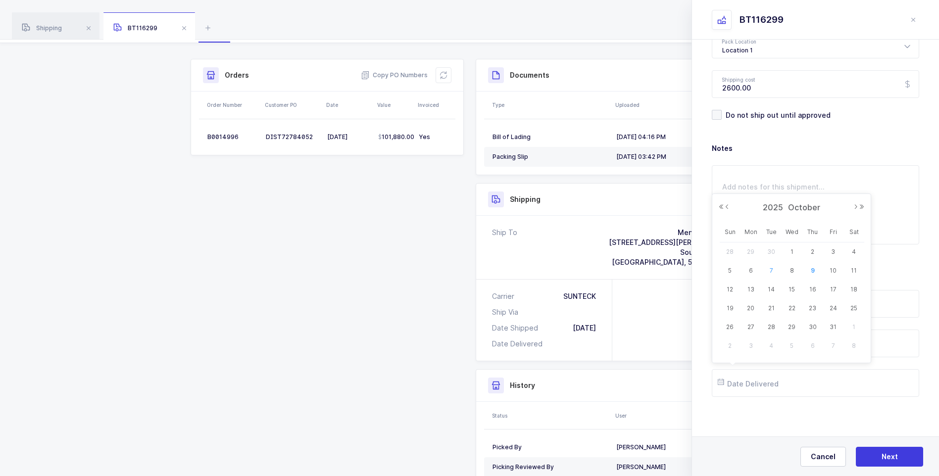
click at [773, 268] on span "7" at bounding box center [771, 271] width 12 height 12
type input "[DATE]"
click at [885, 461] on span "Next" at bounding box center [889, 457] width 16 height 10
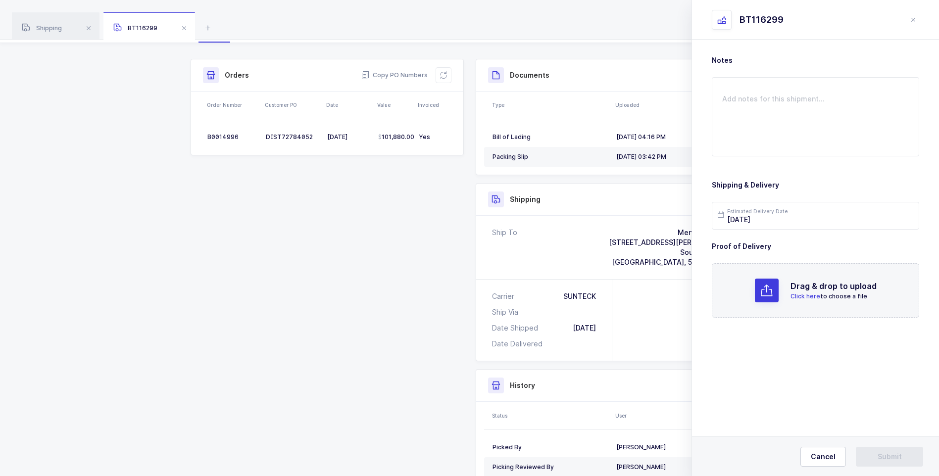
scroll to position [0, 0]
click at [800, 296] on span "Click here" at bounding box center [805, 295] width 30 height 7
click at [869, 449] on button "Submit" at bounding box center [889, 457] width 67 height 20
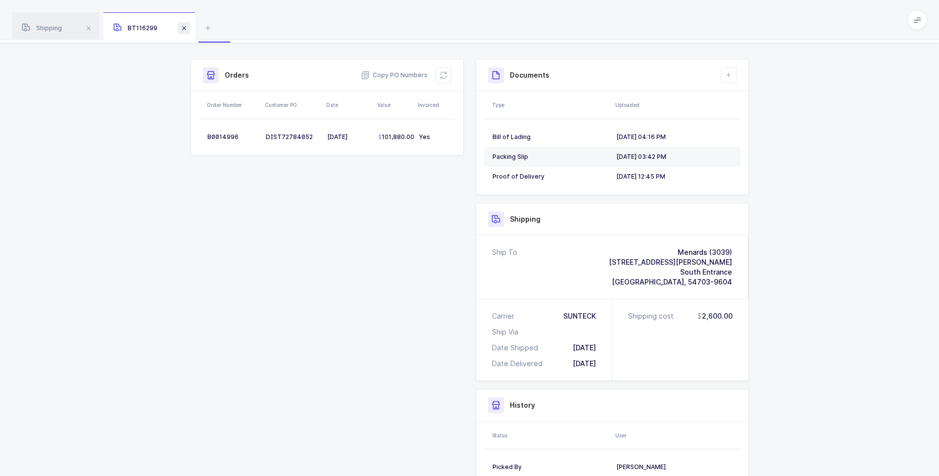
click at [188, 26] on span at bounding box center [184, 28] width 12 height 12
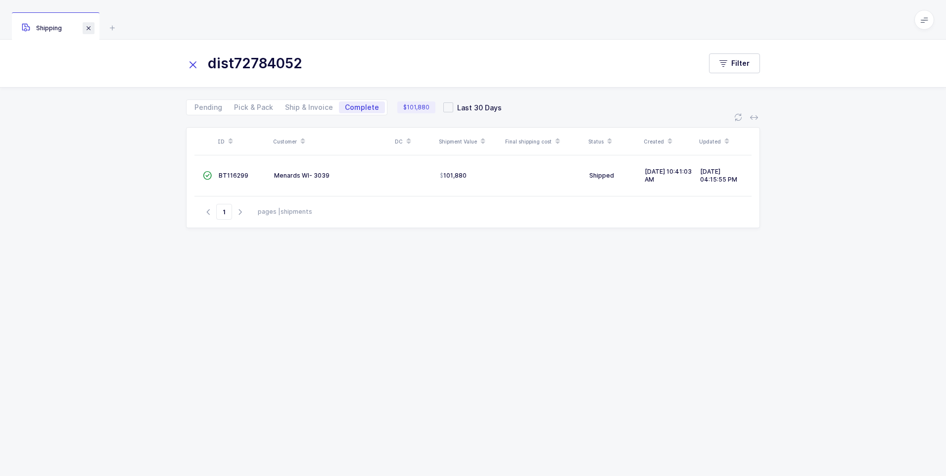
click at [91, 29] on span at bounding box center [89, 28] width 12 height 12
